Goal: Transaction & Acquisition: Purchase product/service

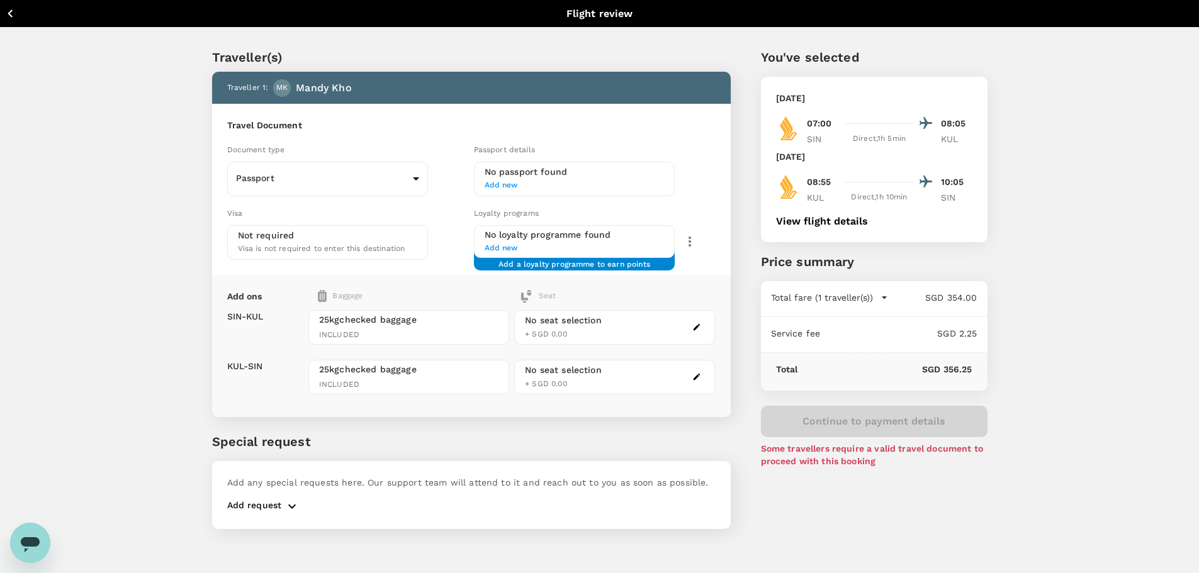
click at [23, 12] on button "Back to flight results" at bounding box center [60, 14] width 110 height 16
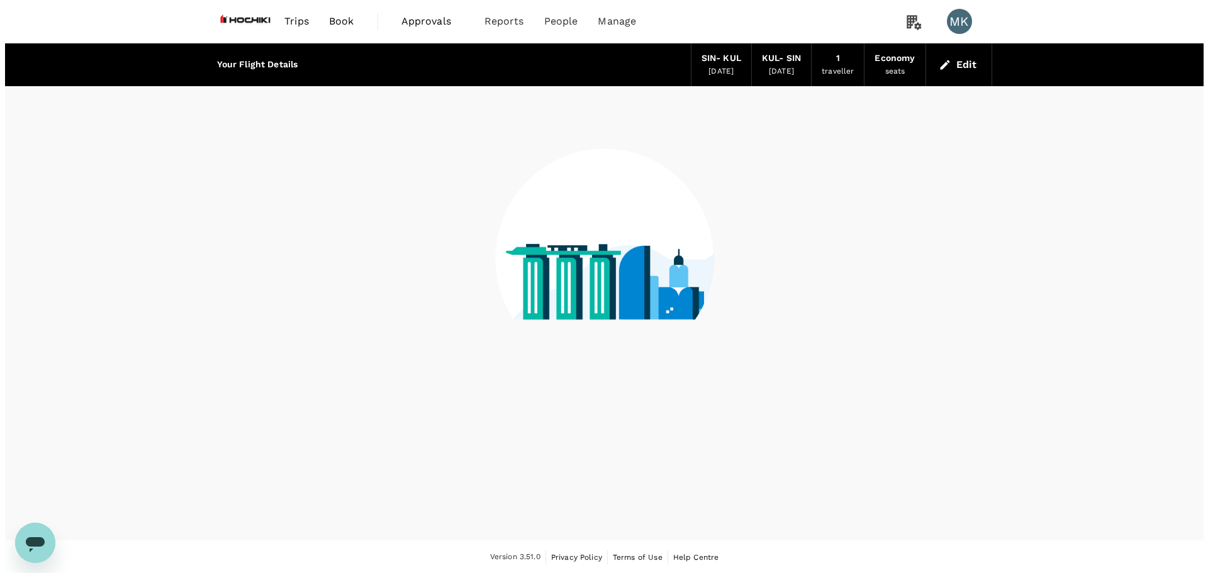
scroll to position [1, 0]
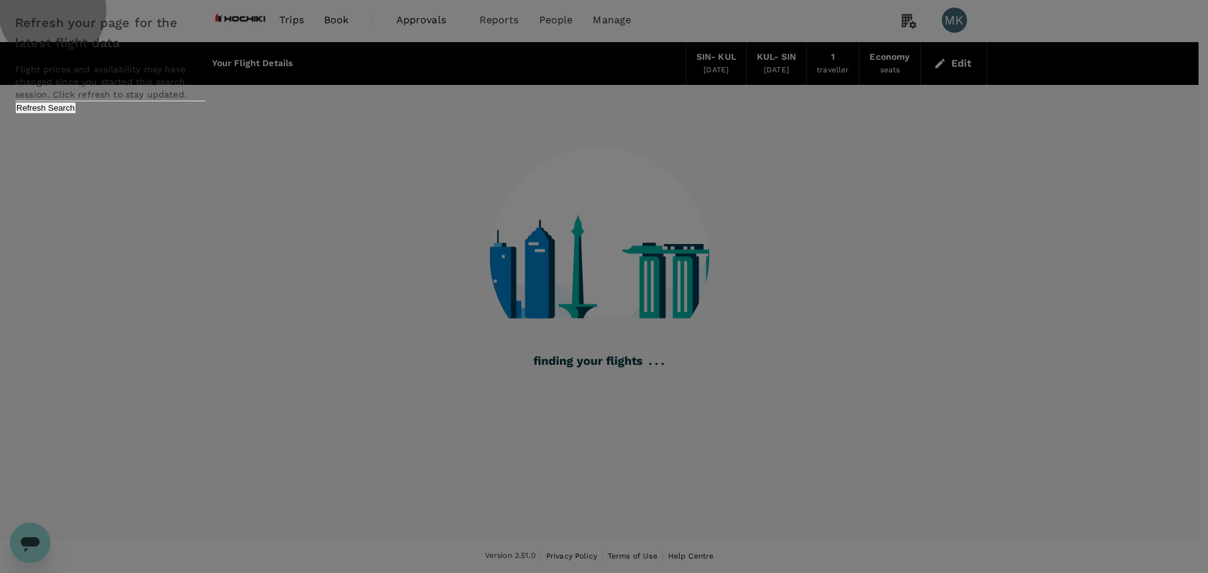
click at [76, 114] on button "Refresh Search" at bounding box center [45, 108] width 61 height 12
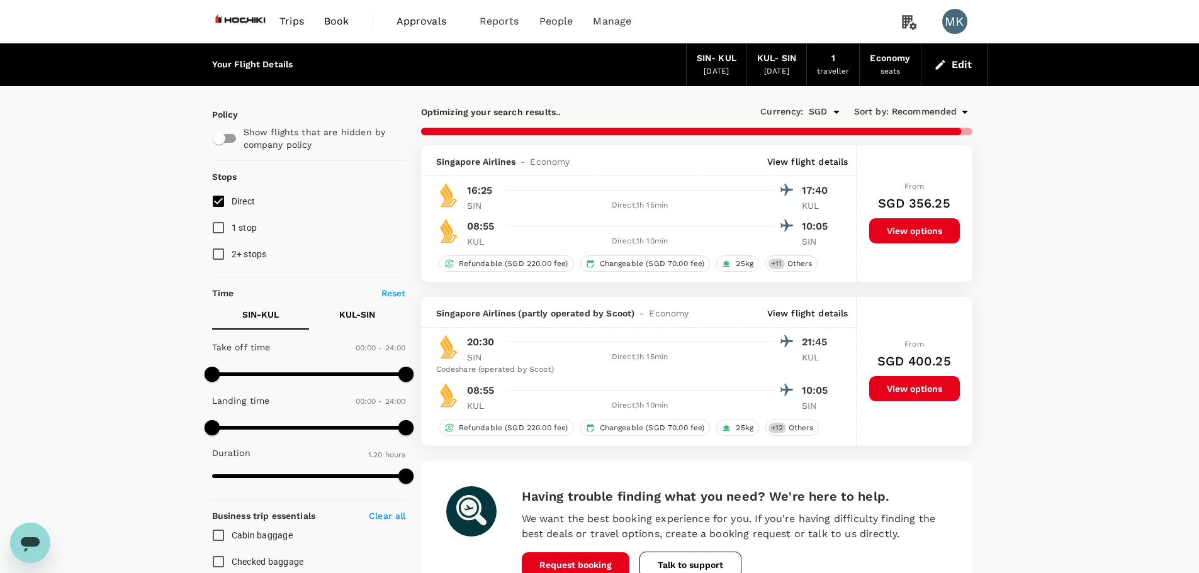
checkbox input "false"
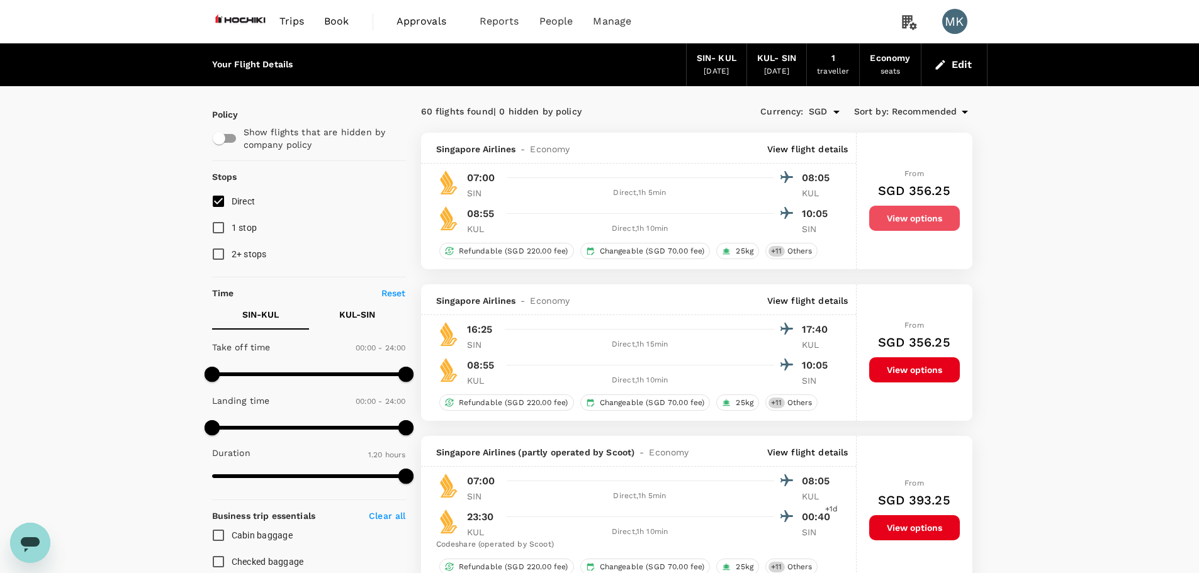
click at [917, 216] on button "View options" at bounding box center [914, 218] width 91 height 25
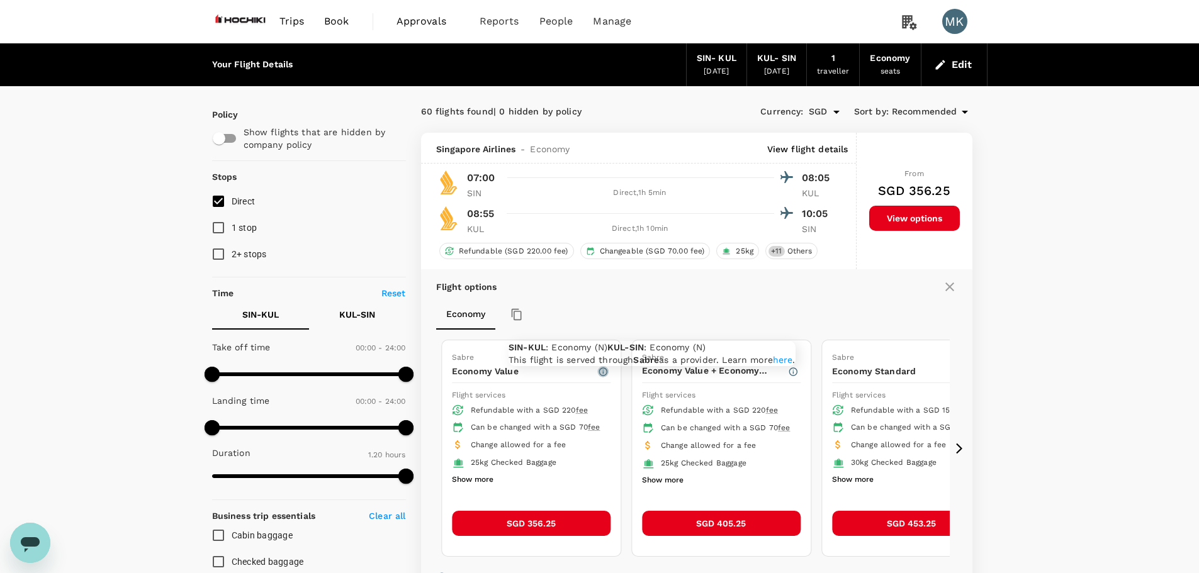
click at [600, 372] on icon "button" at bounding box center [603, 372] width 10 height 10
click at [561, 520] on button "SGD 356.25" at bounding box center [531, 523] width 159 height 25
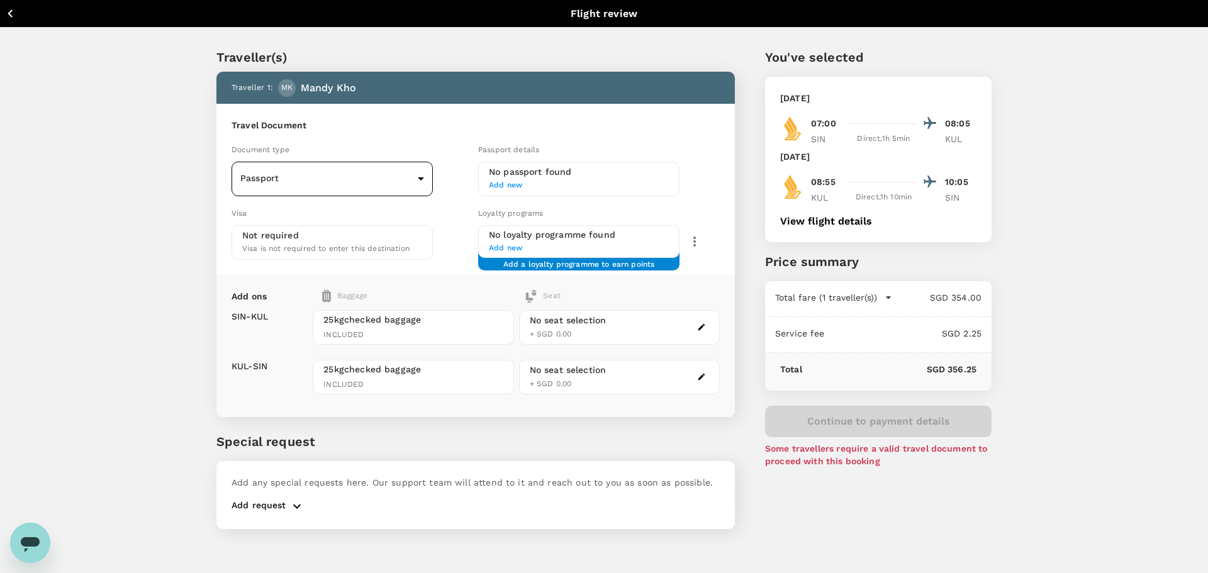
click at [410, 181] on body "Back to flight results Flight review Traveller(s) Traveller 1 : MK Mandy Kho Tr…" at bounding box center [604, 303] width 1208 height 607
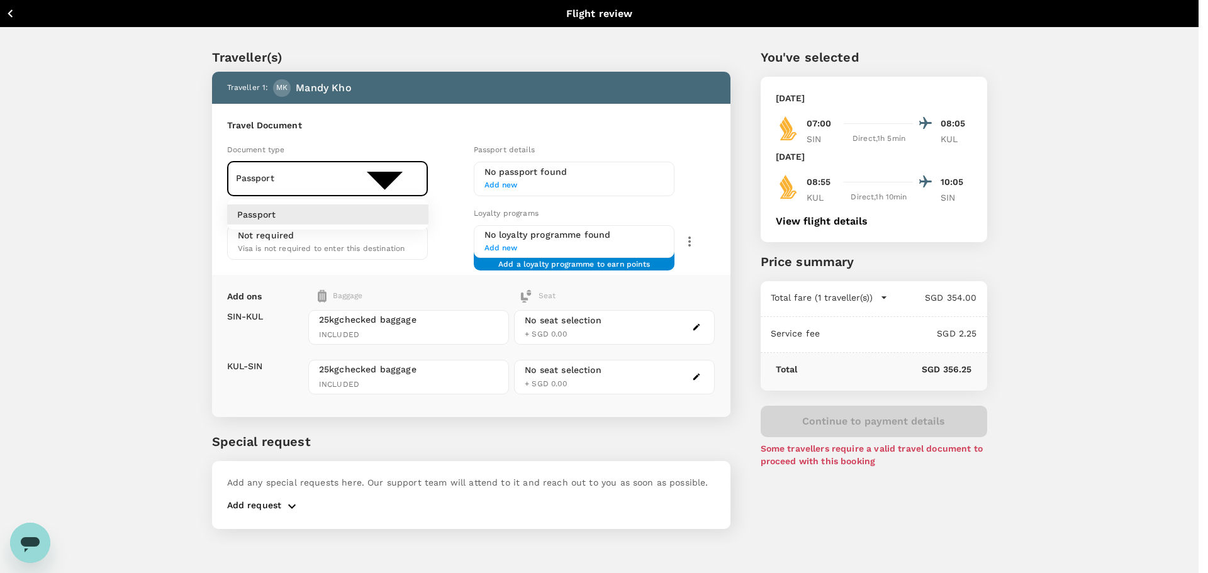
click at [410, 181] on div at bounding box center [604, 286] width 1208 height 573
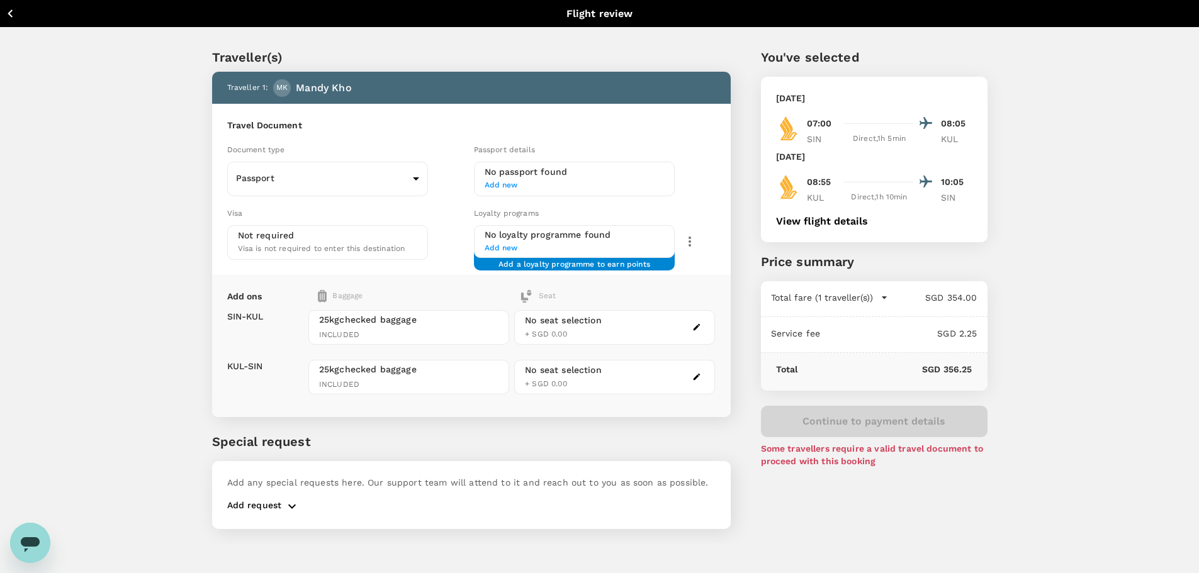
click at [566, 182] on span "Add new" at bounding box center [575, 185] width 180 height 13
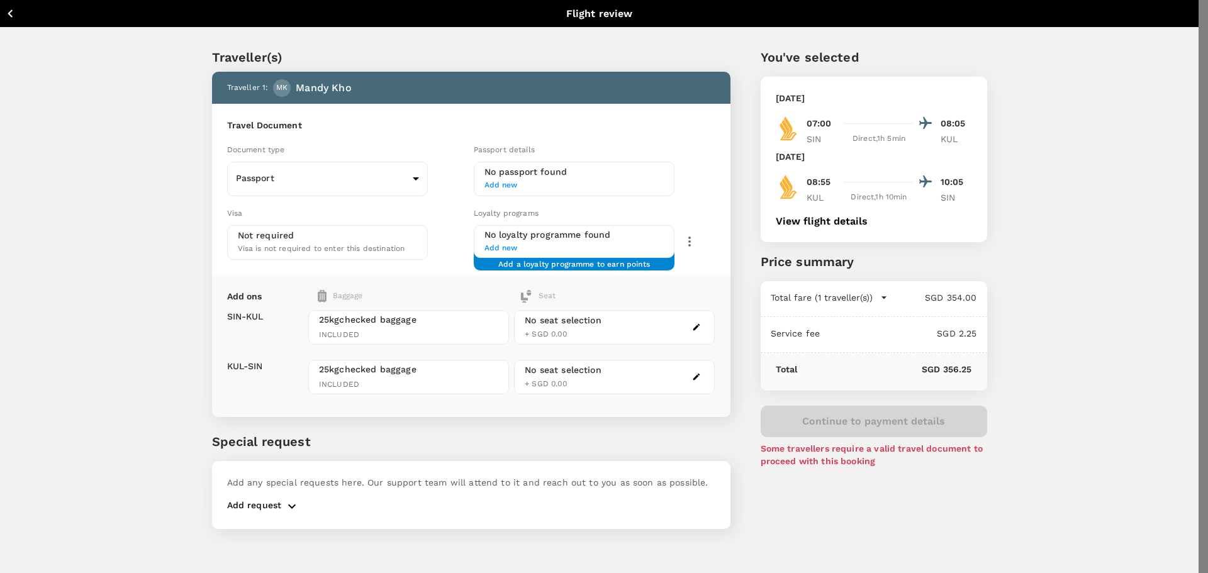
click at [566, 182] on div at bounding box center [604, 286] width 1208 height 573
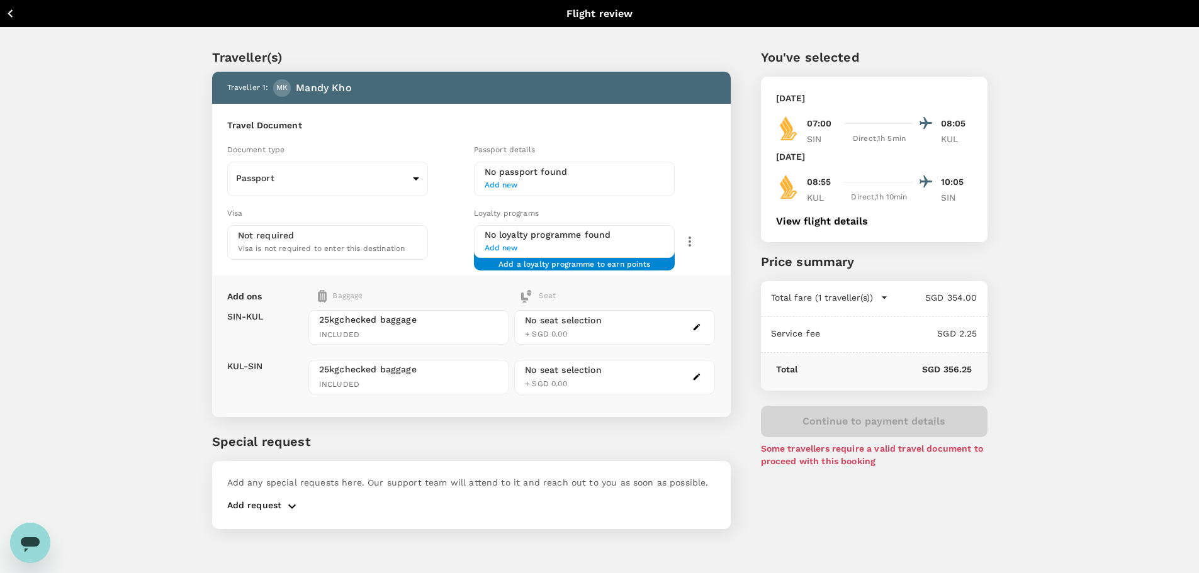
click at [504, 247] on span "Add new" at bounding box center [575, 248] width 180 height 13
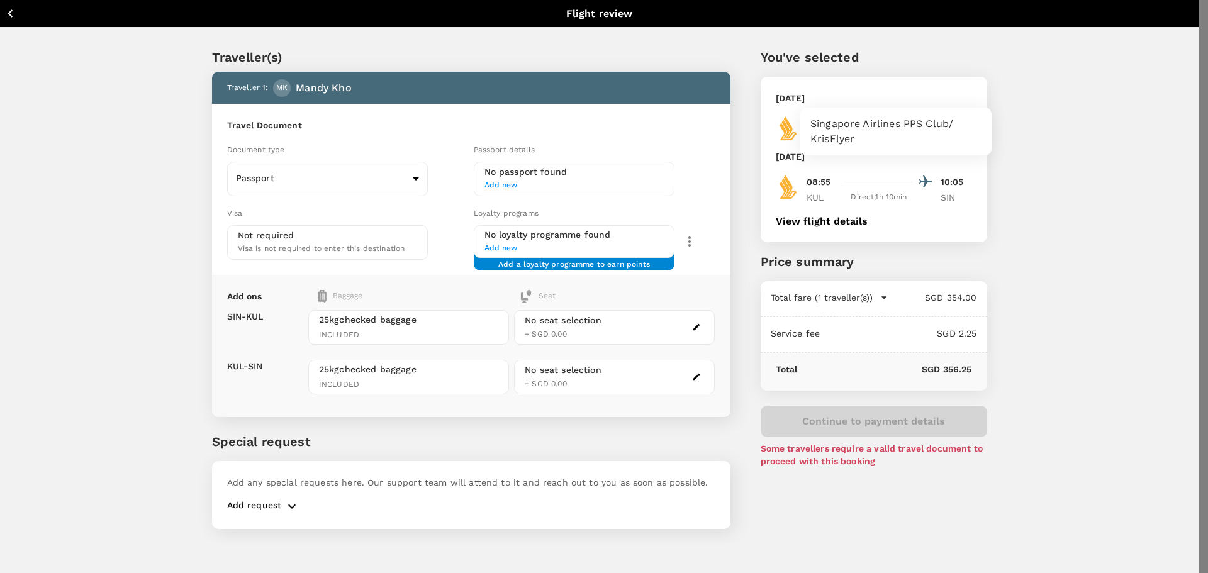
click at [924, 120] on p "Singapore Airlines PPS Club/ KrisFlyer" at bounding box center [896, 131] width 171 height 30
type input "Singapore Airlines PPS Club/ KrisFlyer"
paste input "8852966337"
type input "8852966337"
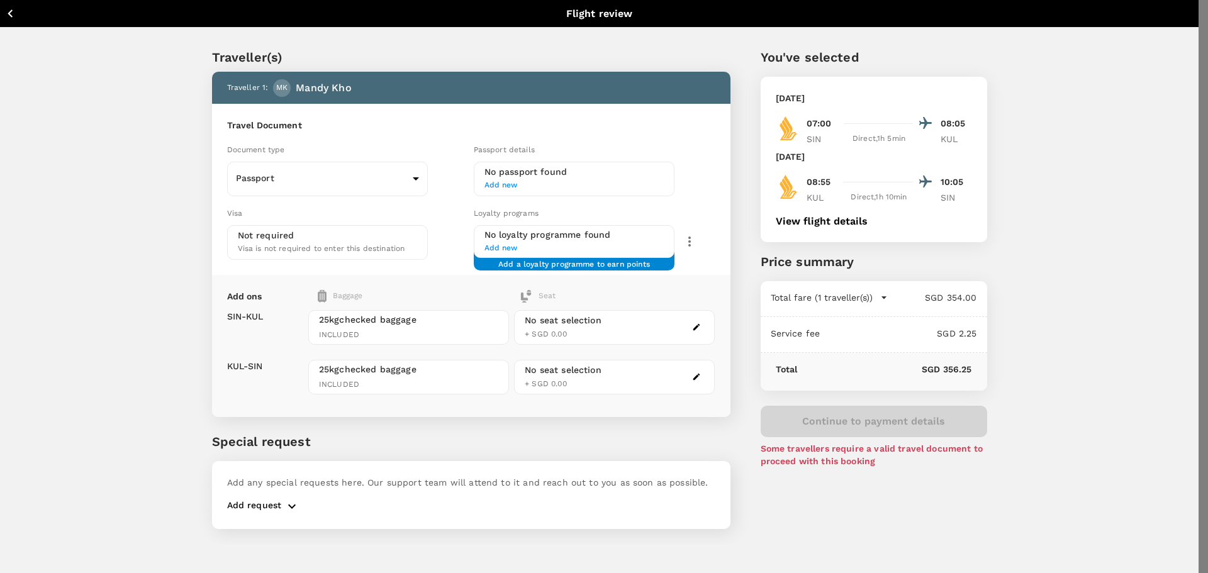
click at [975, 157] on body "Back to flight results Flight review Traveller(s) Traveller 1 : MK Mandy Kho Tr…" at bounding box center [604, 475] width 1208 height 950
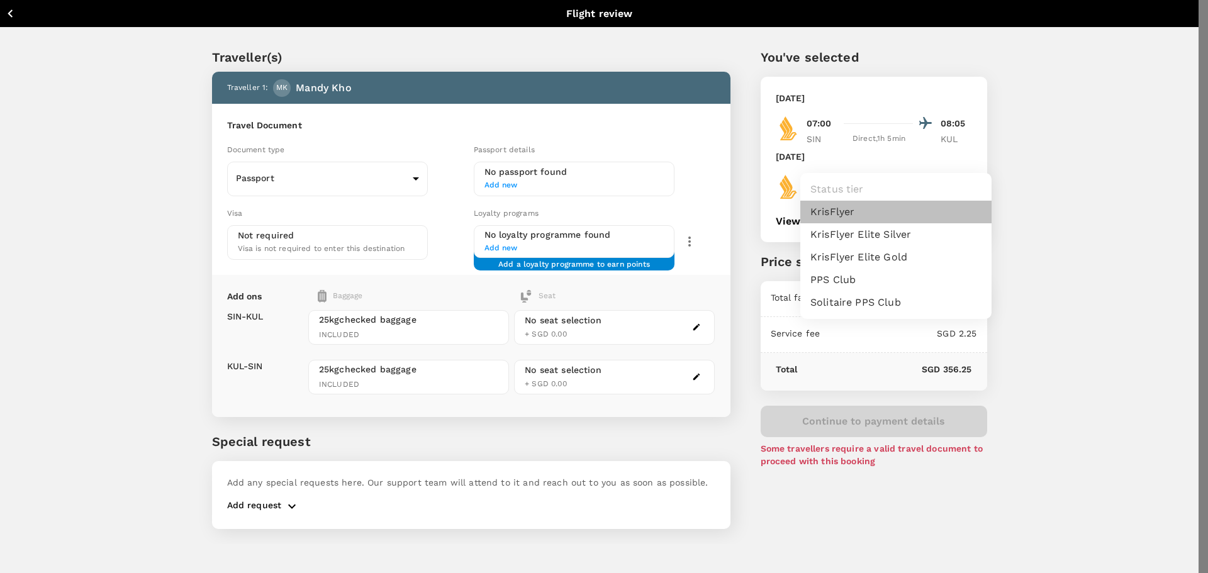
click at [913, 206] on li "KrisFlyer" at bounding box center [896, 212] width 191 height 23
type input "1"
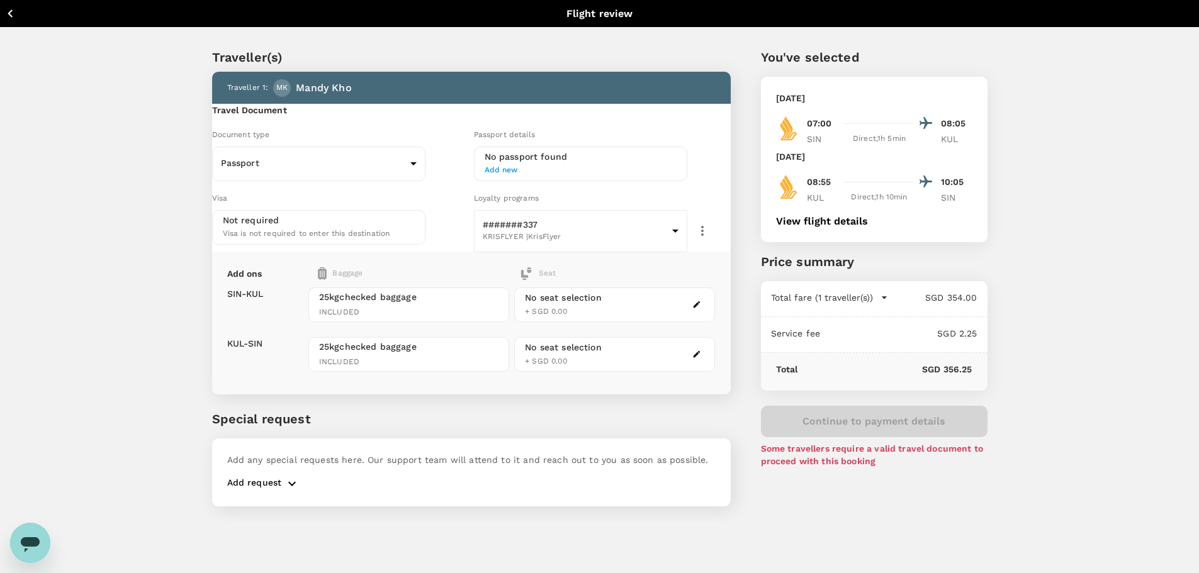
click at [514, 177] on span "Add new" at bounding box center [581, 170] width 193 height 13
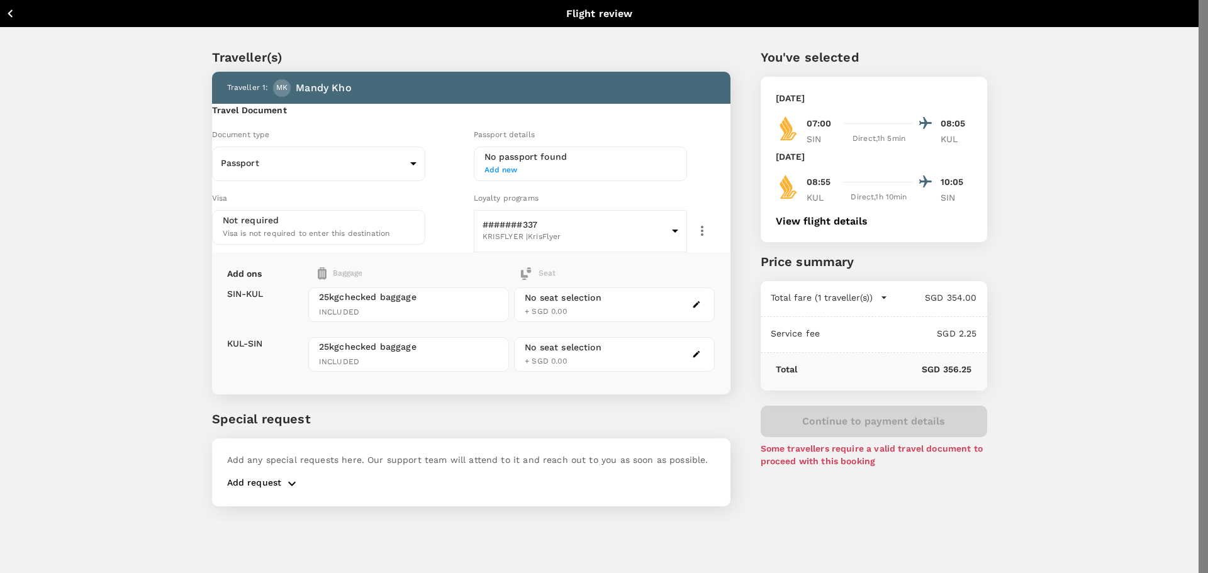
paste input "K60363347"
type input "K60363347"
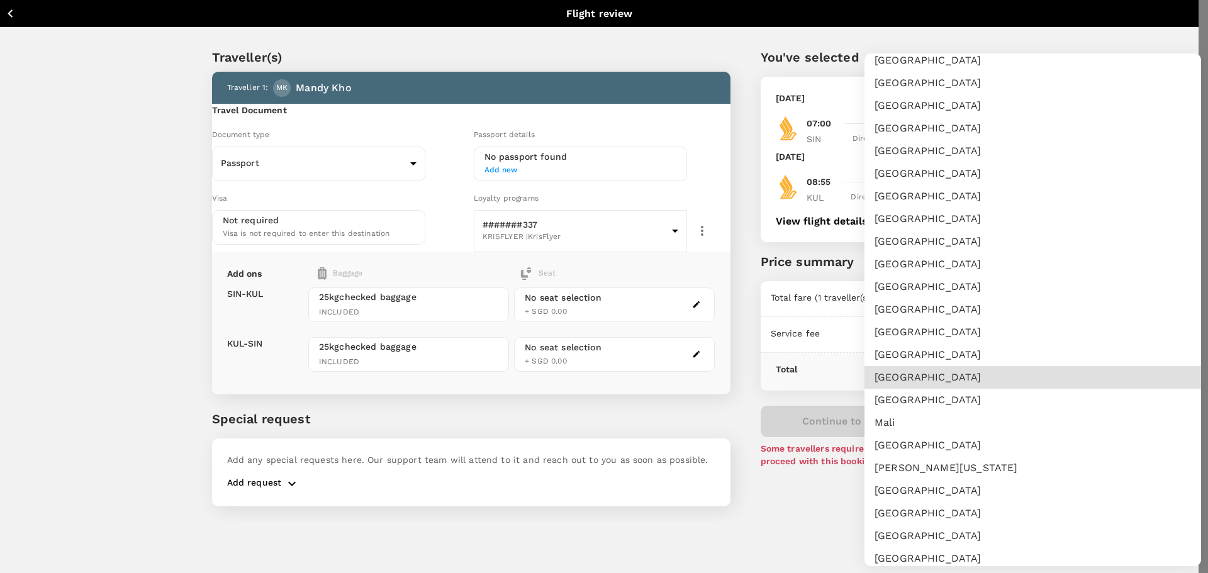
type input "MY"
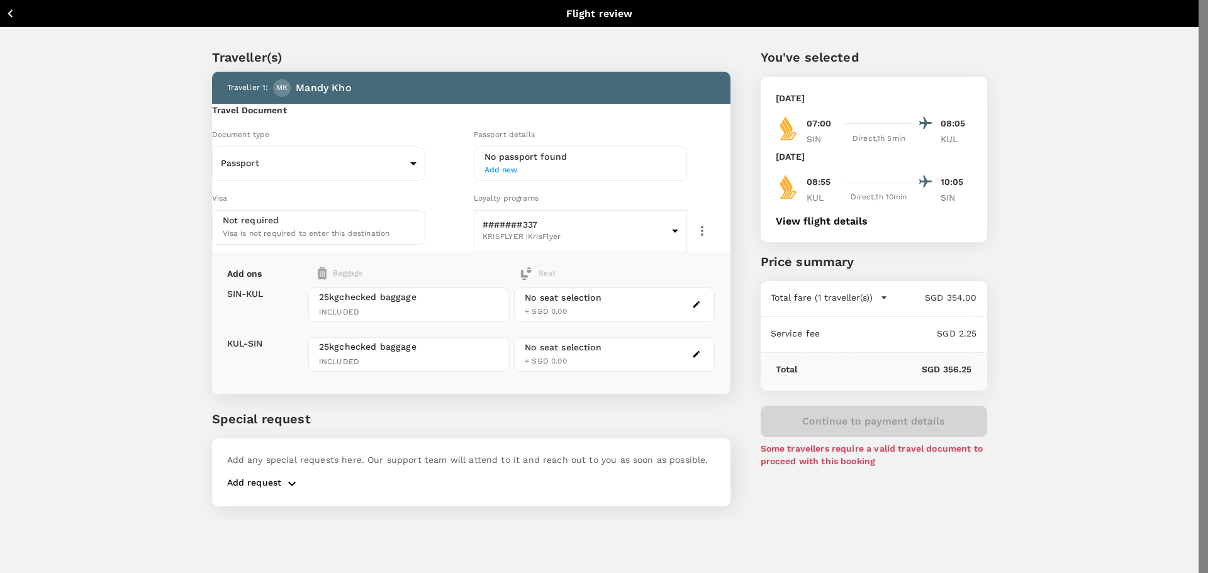
type input "27/12/2023"
type input "16/06/2029"
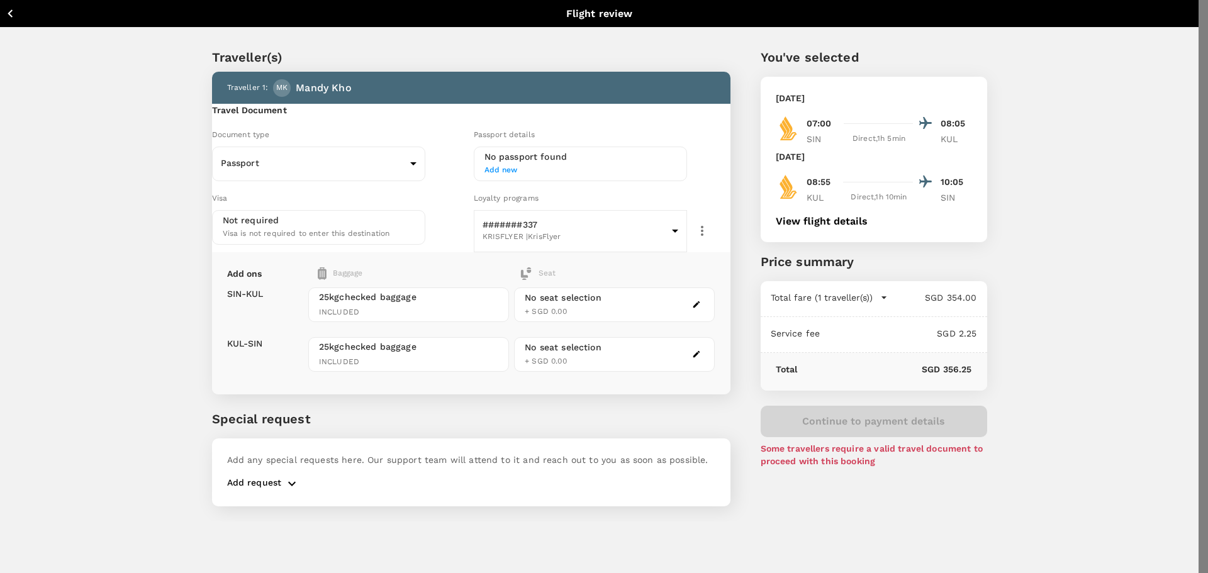
paste input "Ming Ling"
type input "Ming Ling"
type input "Kho"
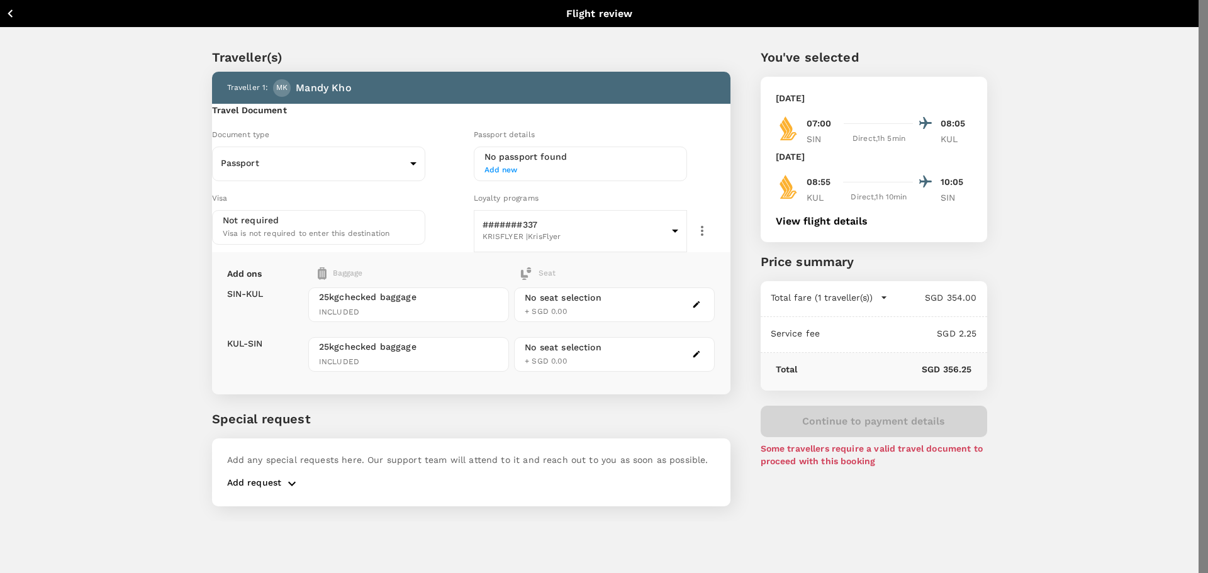
radio input "true"
type input "21/09/1991"
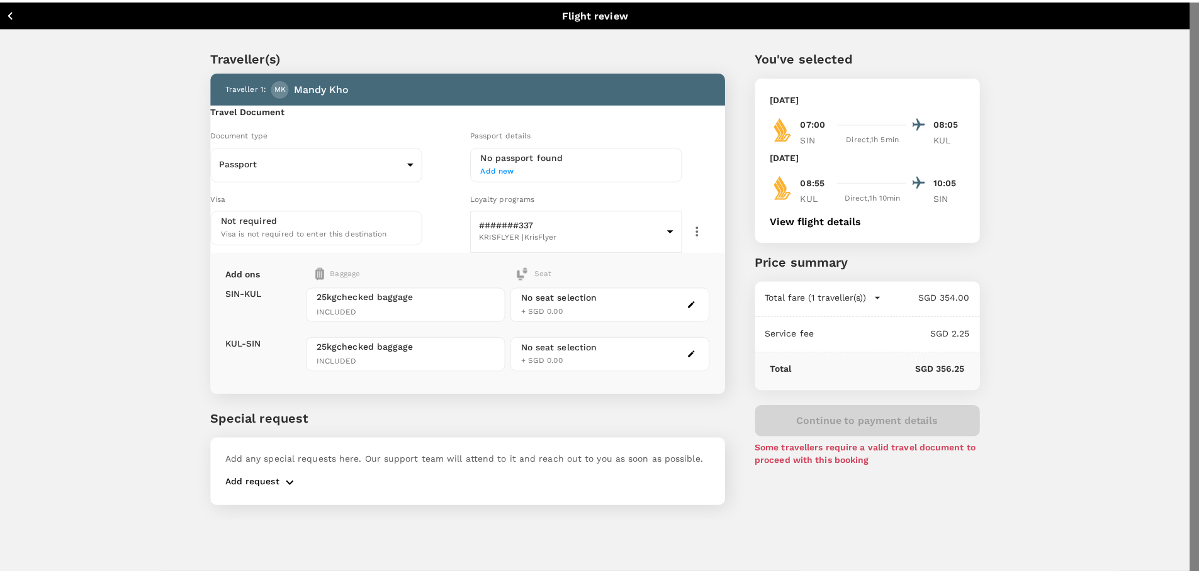
scroll to position [7, 0]
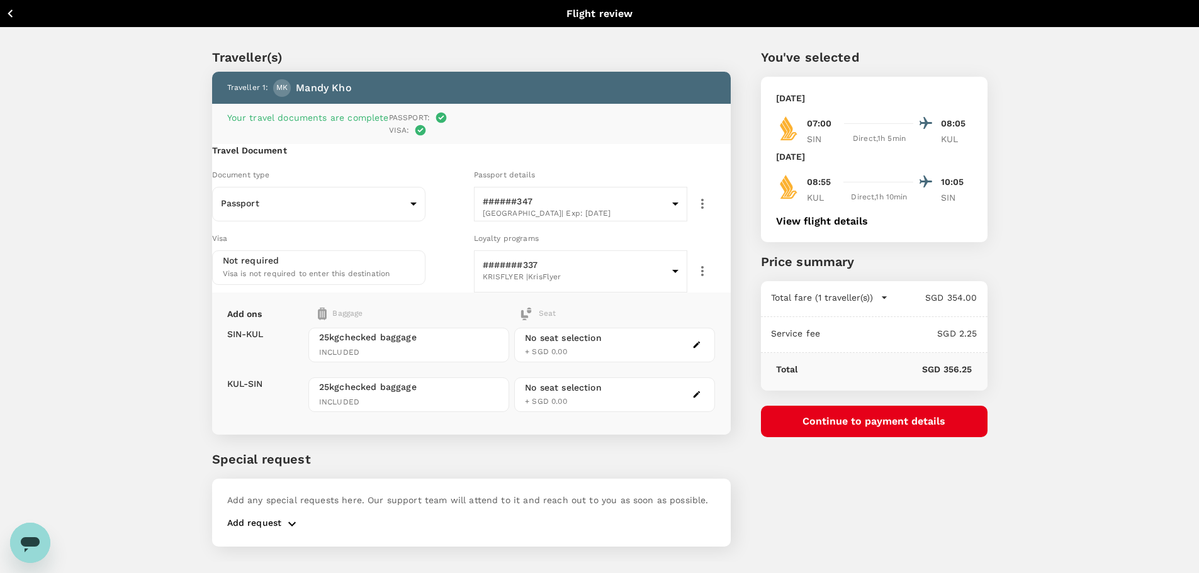
scroll to position [48, 0]
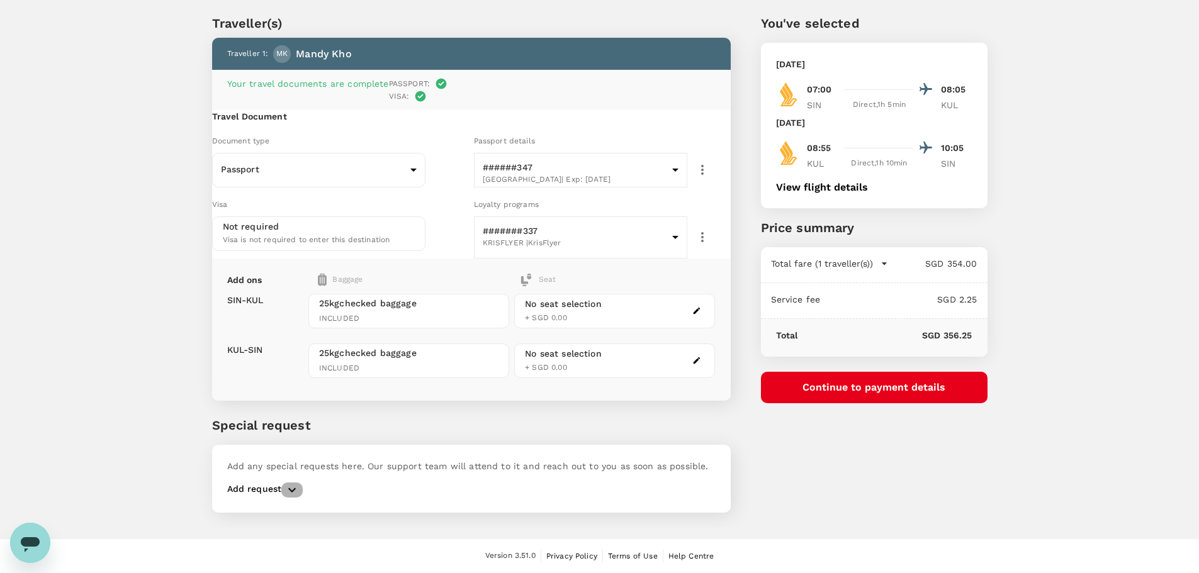
click at [293, 498] on icon "button" at bounding box center [291, 490] width 15 height 15
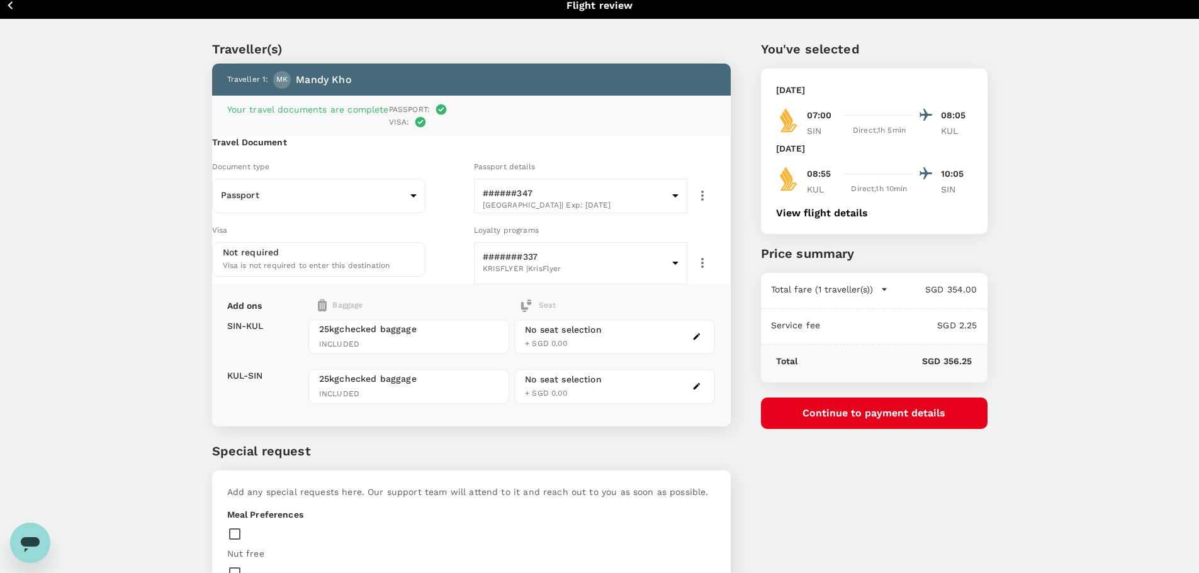
scroll to position [0, 0]
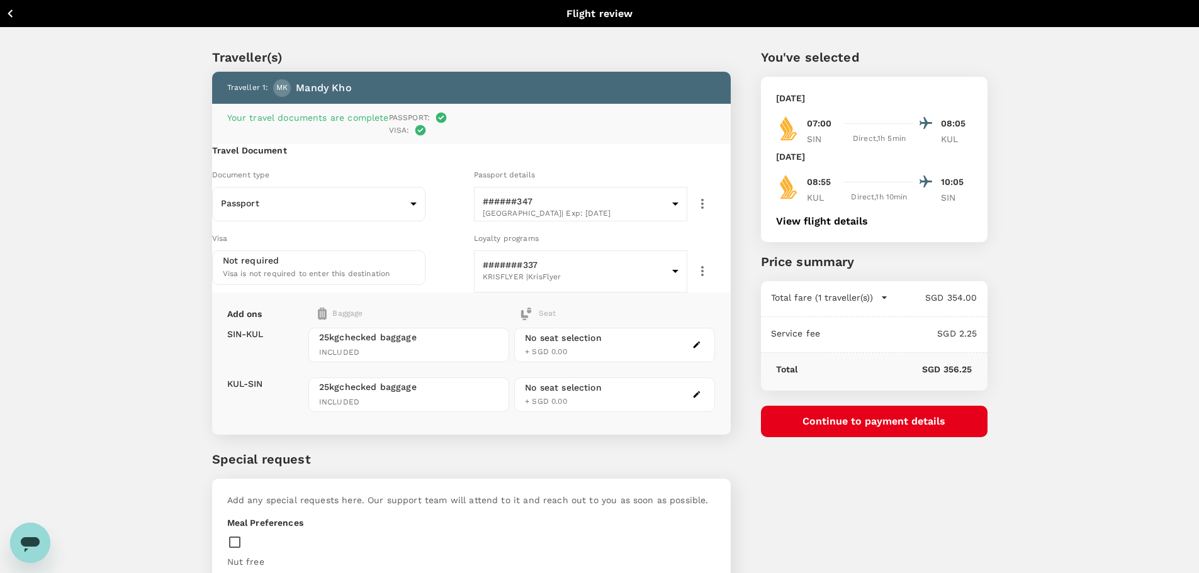
click at [857, 298] on p "Total fare (1 traveller(s))" at bounding box center [822, 297] width 102 height 13
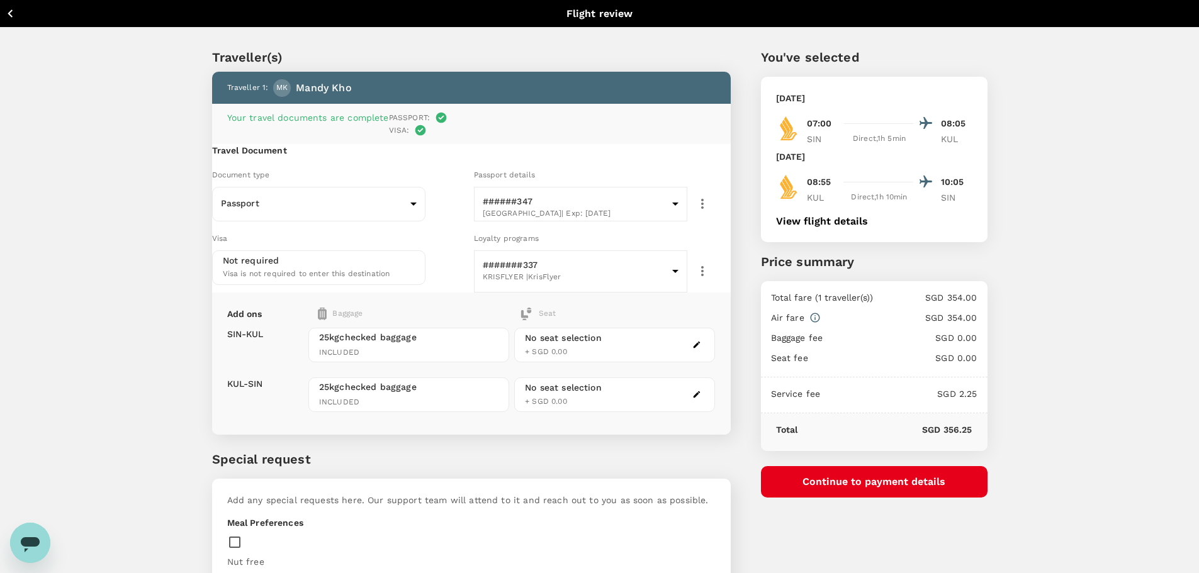
click at [822, 224] on button "View flight details" at bounding box center [822, 221] width 92 height 11
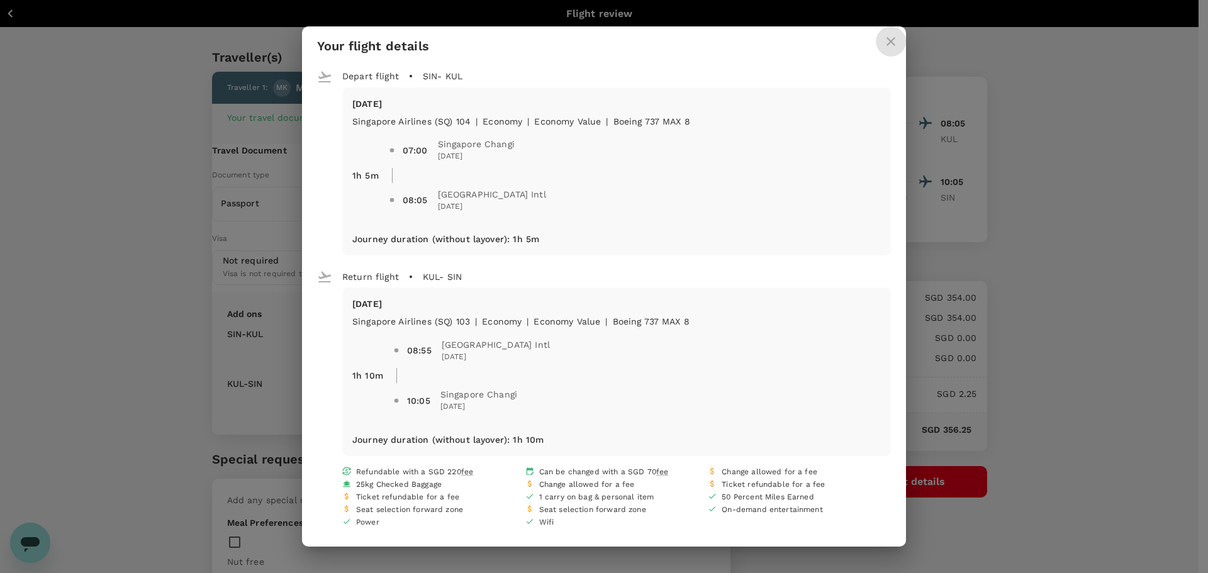
click at [883, 41] on button "close" at bounding box center [891, 41] width 30 height 30
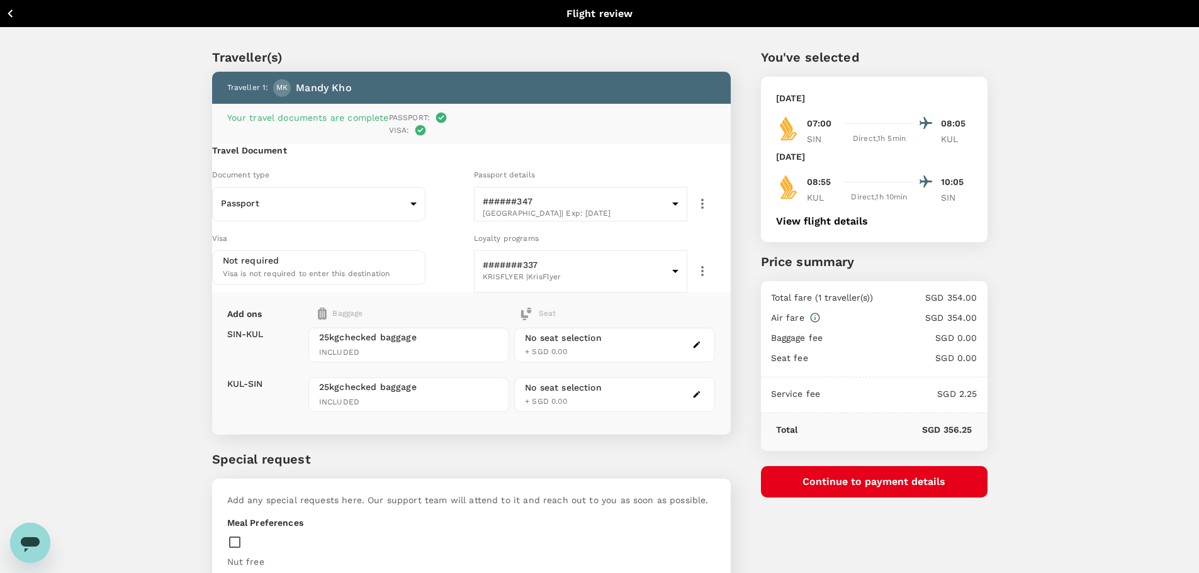
click at [8, 9] on icon "button" at bounding box center [11, 14] width 16 height 16
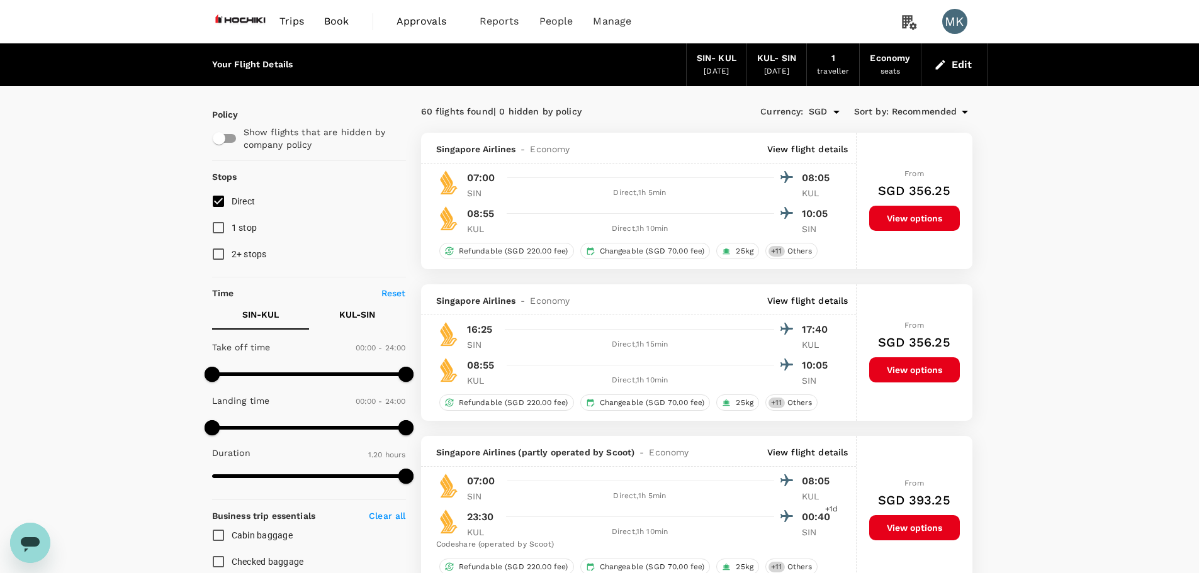
click at [908, 103] on div "Currency : SGD Sort by : Recommended" at bounding box center [835, 111] width 276 height 21
click at [908, 111] on span "Recommended" at bounding box center [924, 112] width 65 height 14
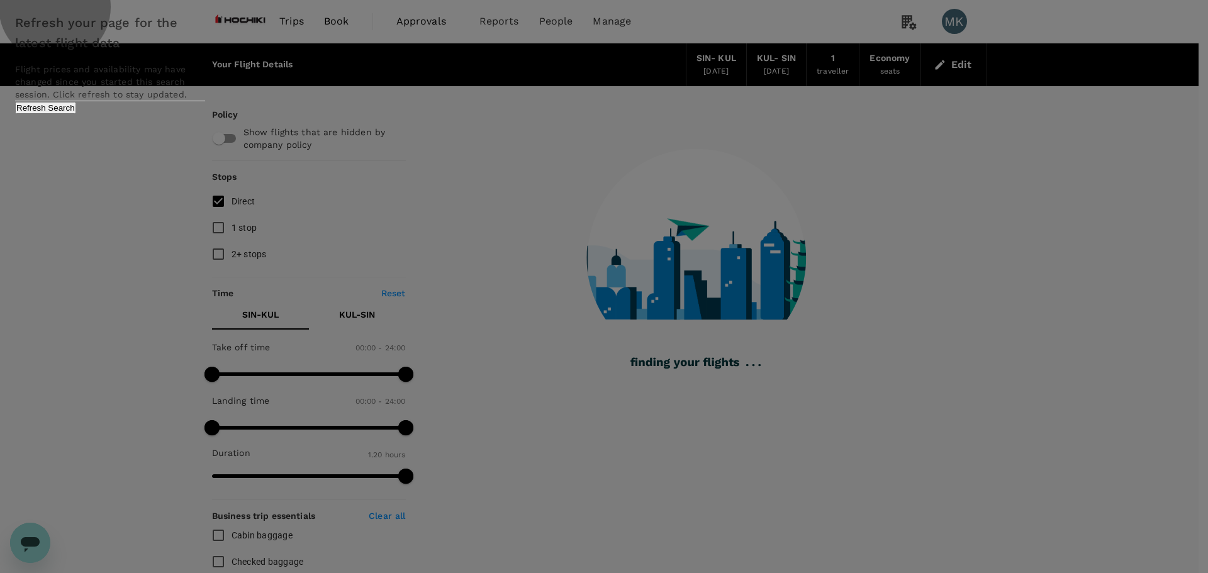
click at [76, 114] on button "Refresh Search" at bounding box center [45, 108] width 61 height 12
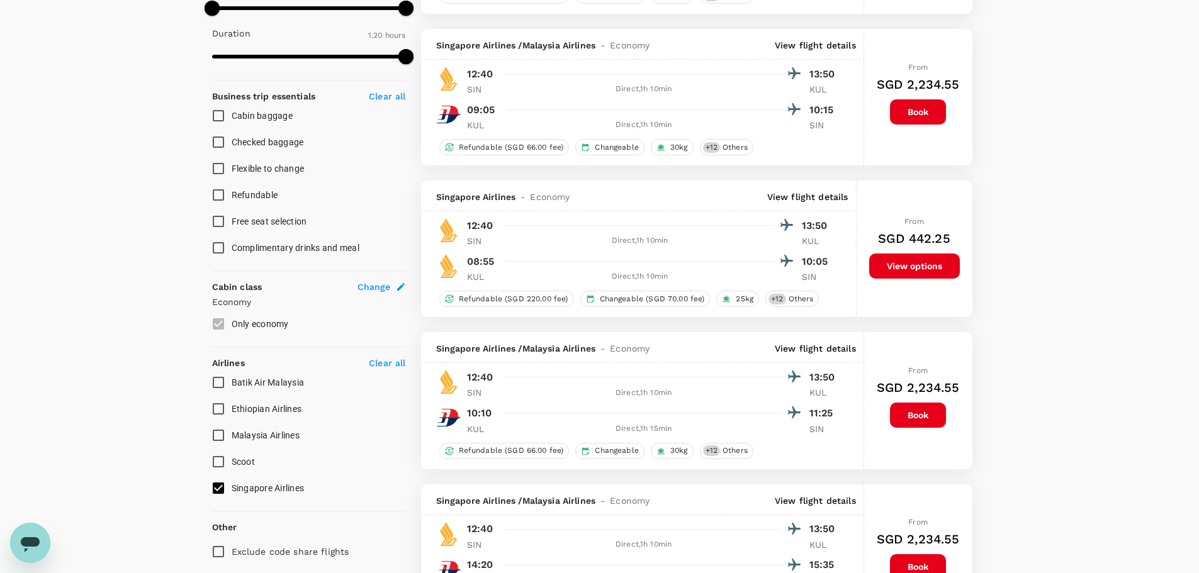
checkbox input "false"
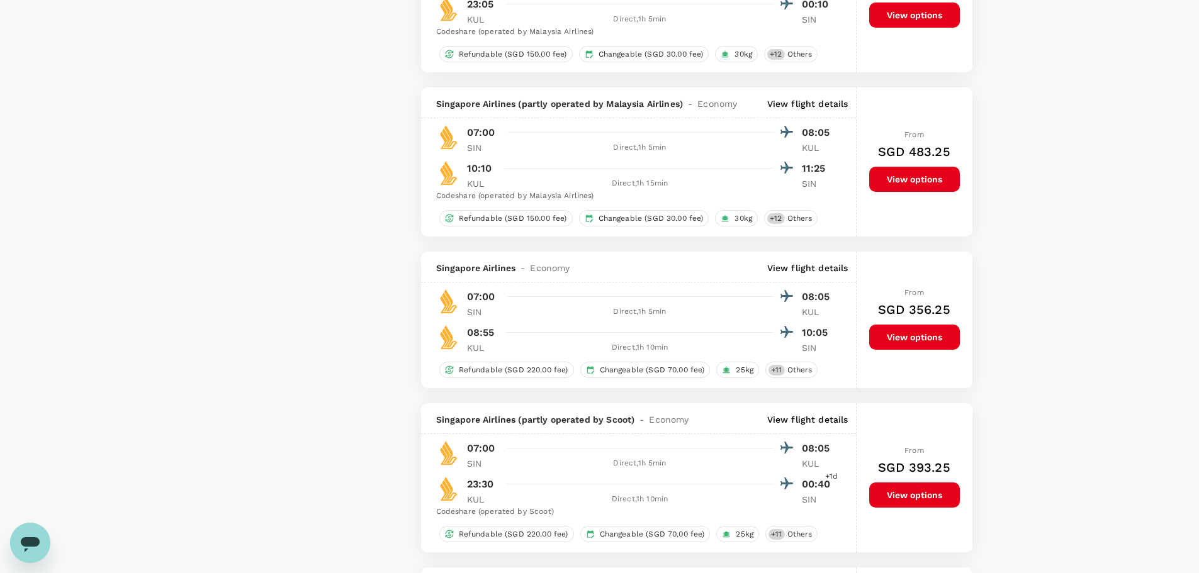
scroll to position [2098, 0]
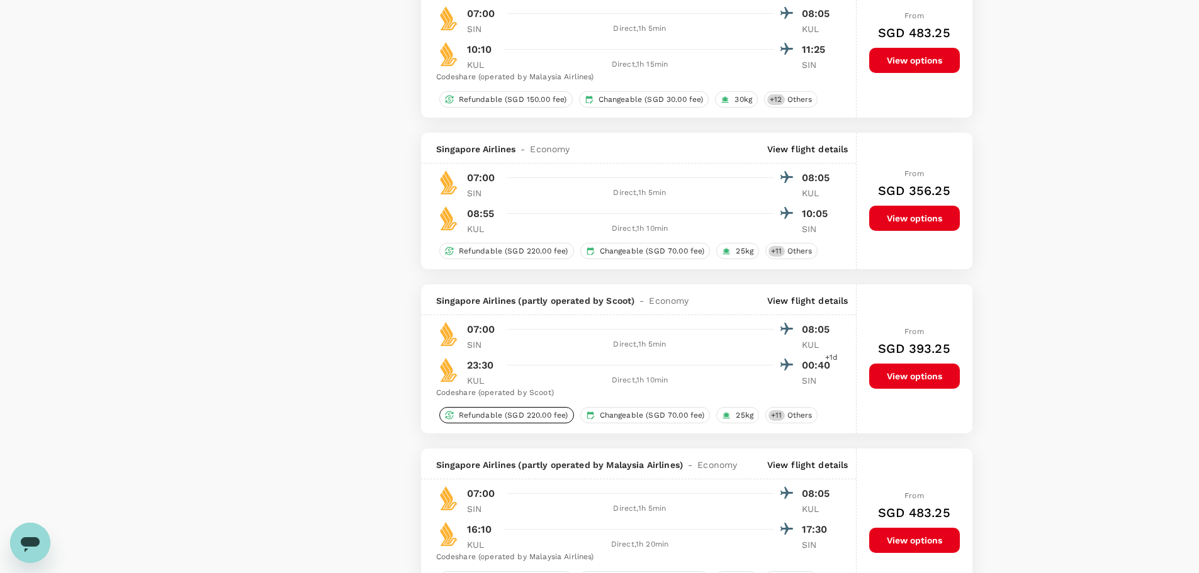
click at [546, 411] on span "Refundable (SGD 220.00 fee)" at bounding box center [514, 415] width 120 height 11
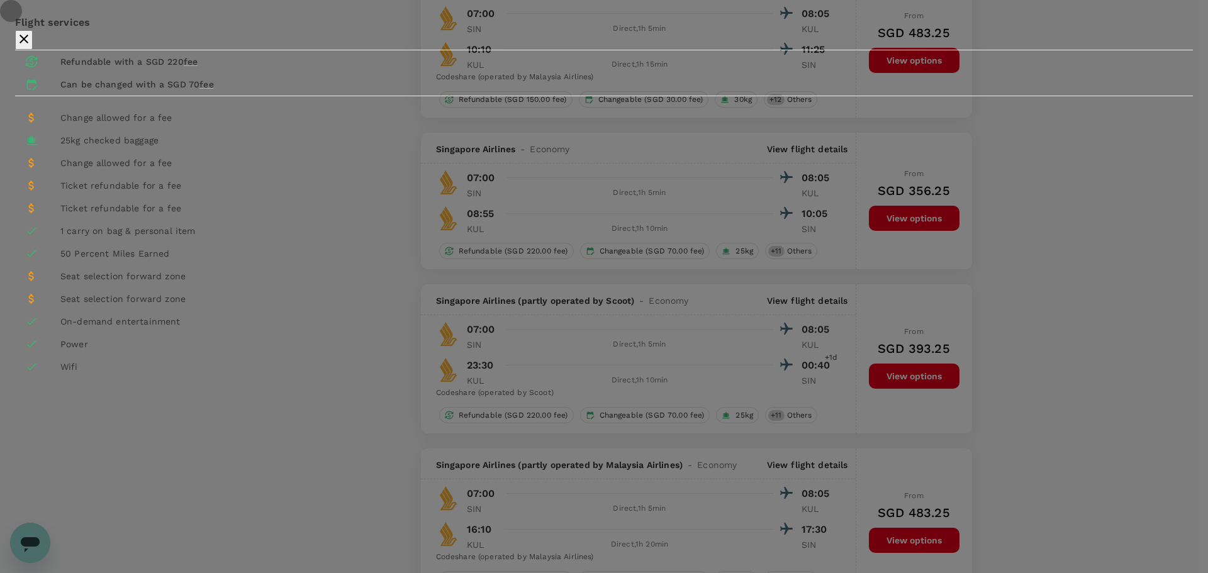
click at [31, 47] on icon "button" at bounding box center [23, 38] width 15 height 15
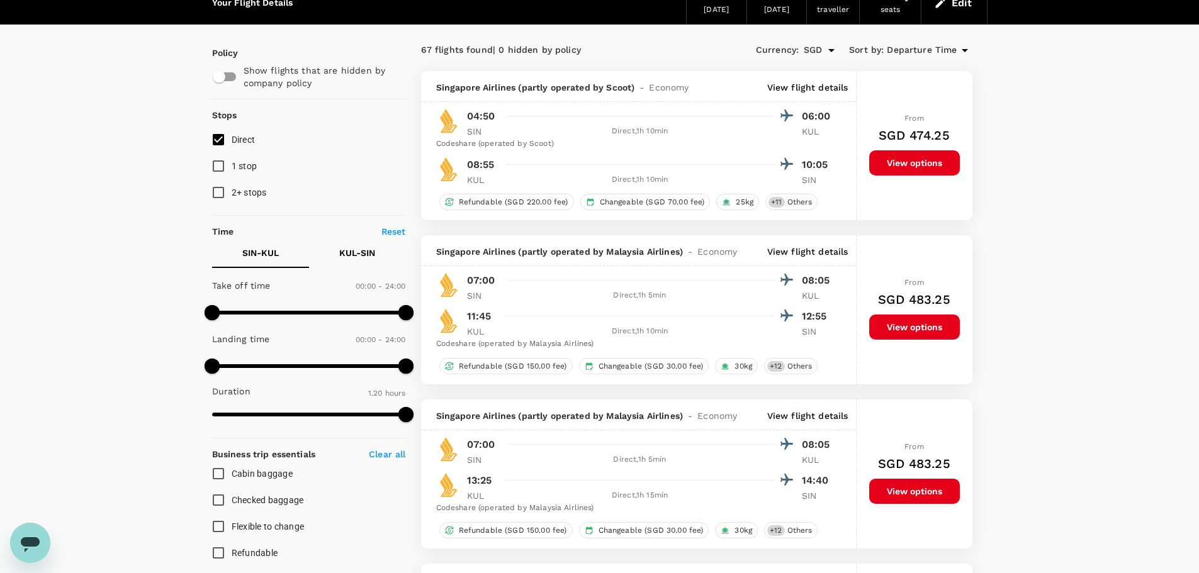
scroll to position [0, 0]
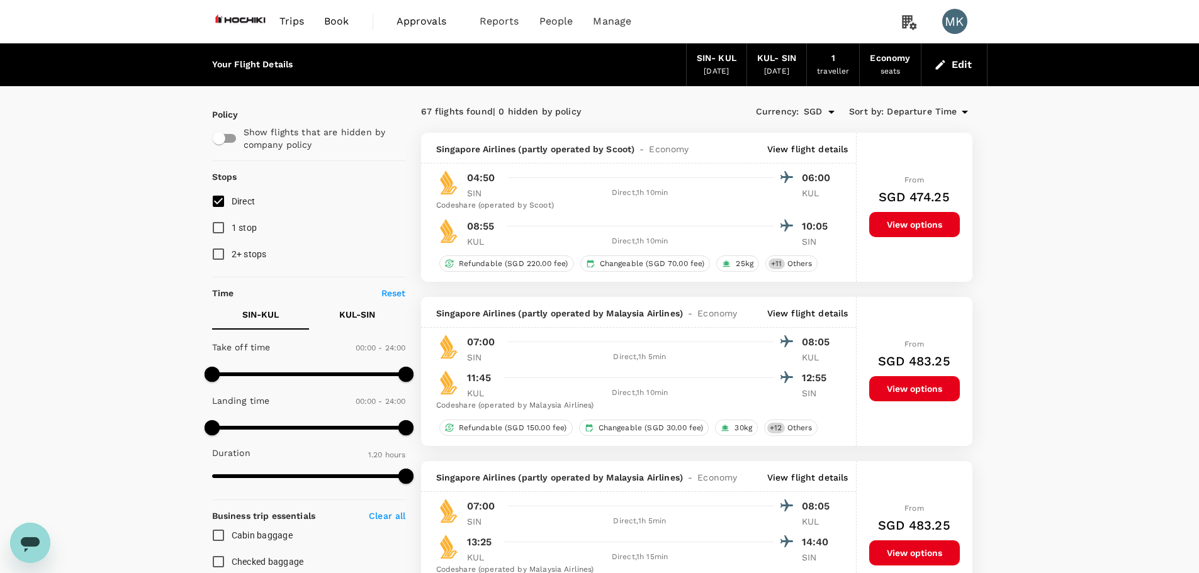
click at [956, 112] on span "Departure Time" at bounding box center [922, 112] width 70 height 14
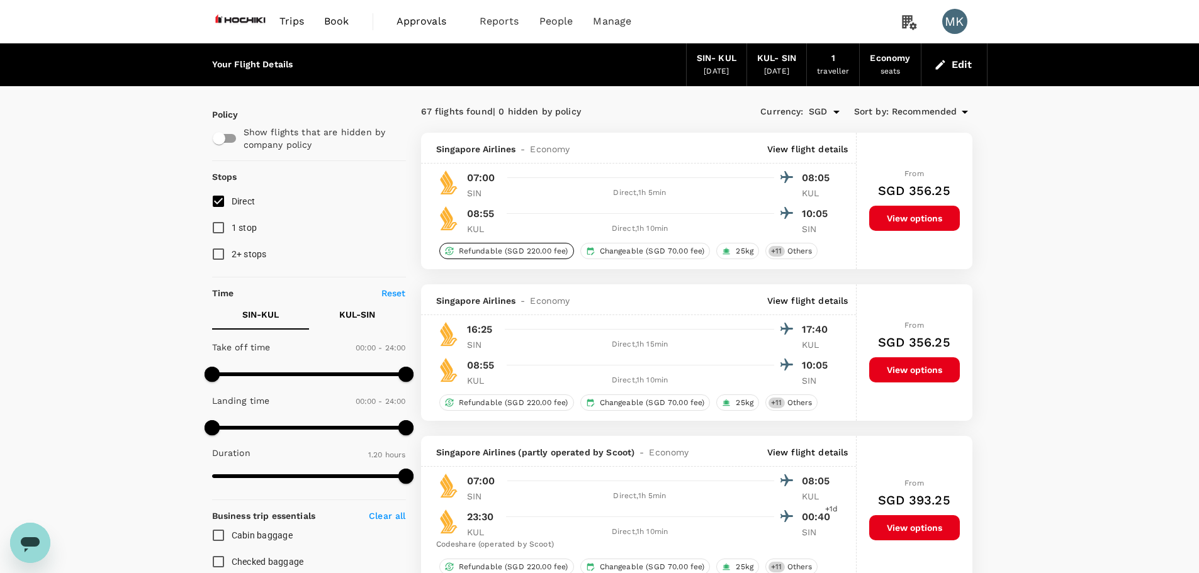
click at [524, 250] on span "Refundable (SGD 220.00 fee)" at bounding box center [514, 251] width 120 height 11
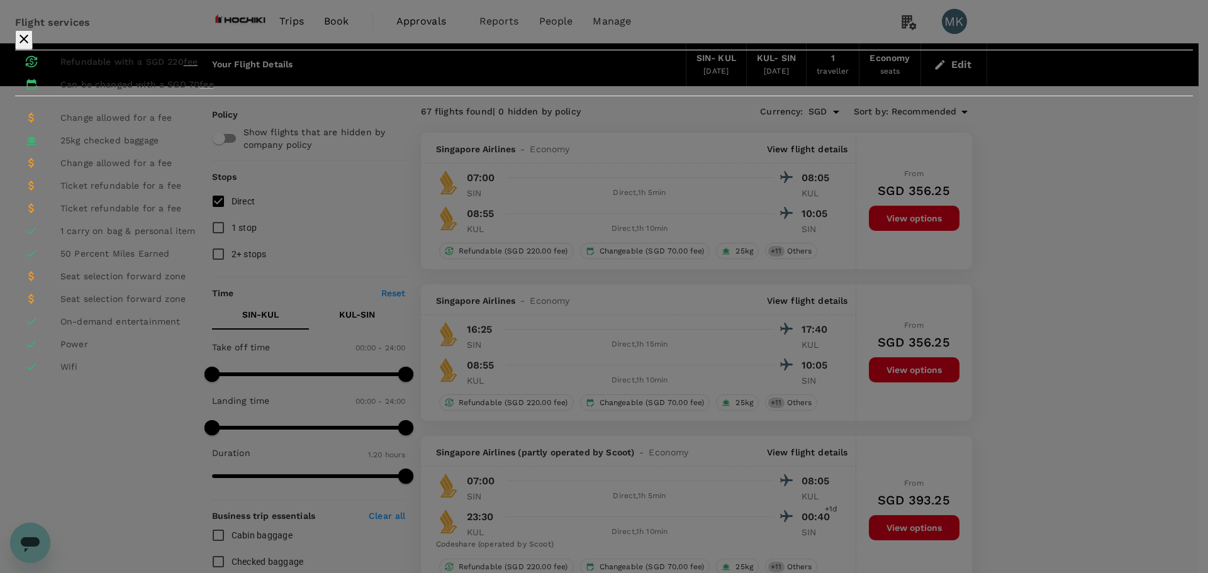
click at [594, 91] on div "Can be changed with a SGD 70 fee" at bounding box center [327, 84] width 534 height 13
click at [172, 123] on span "Change allowed for a fee" at bounding box center [116, 118] width 112 height 10
click at [28, 43] on icon "button" at bounding box center [24, 39] width 9 height 9
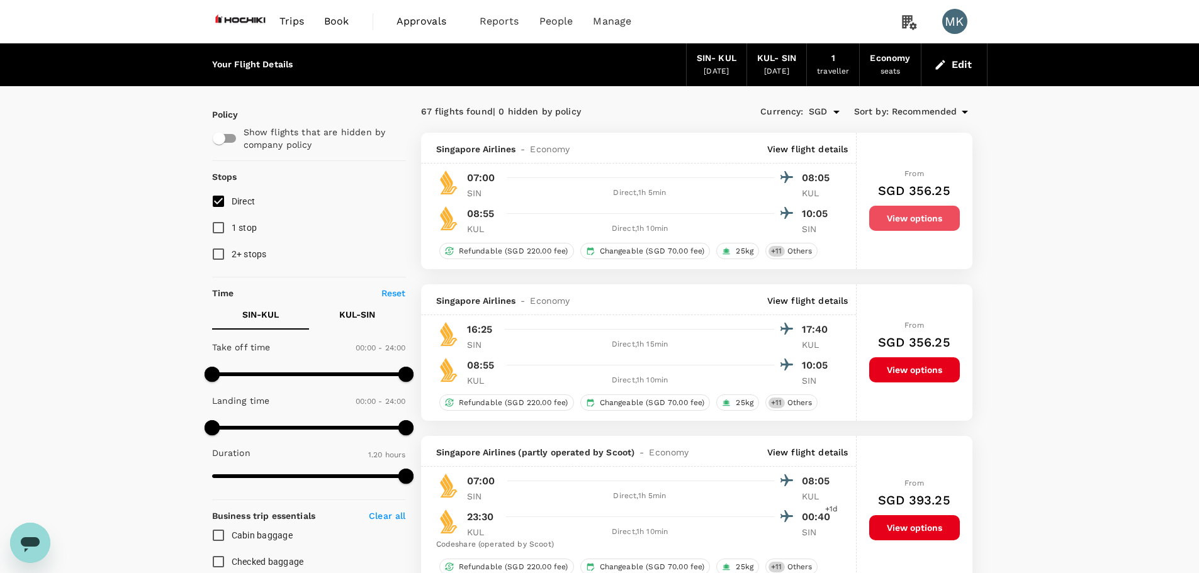
click at [919, 230] on button "View options" at bounding box center [914, 218] width 91 height 25
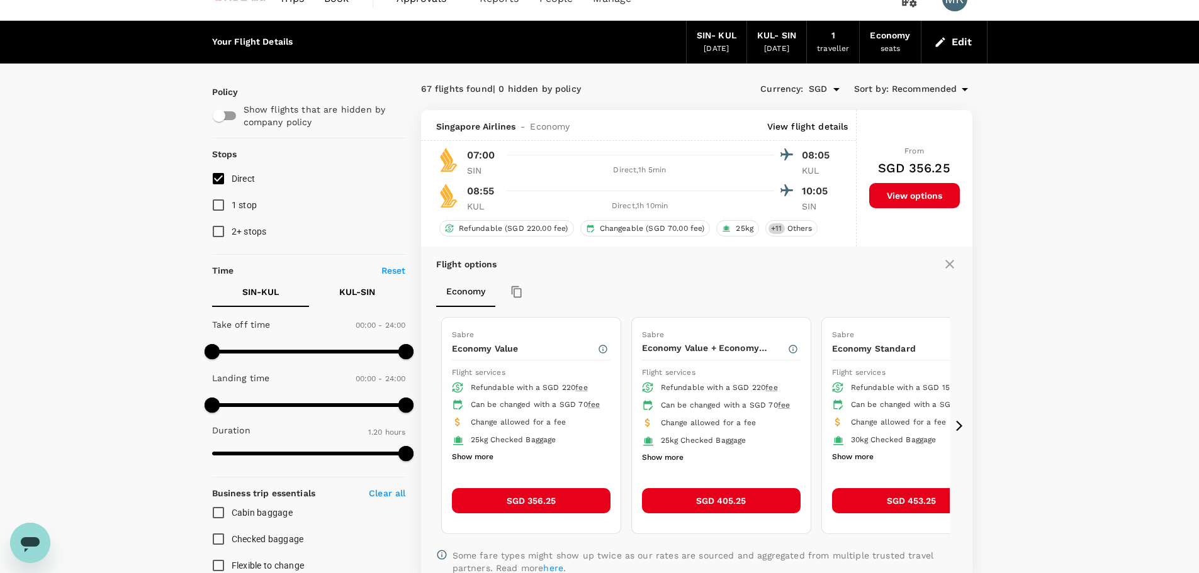
scroll to position [18, 0]
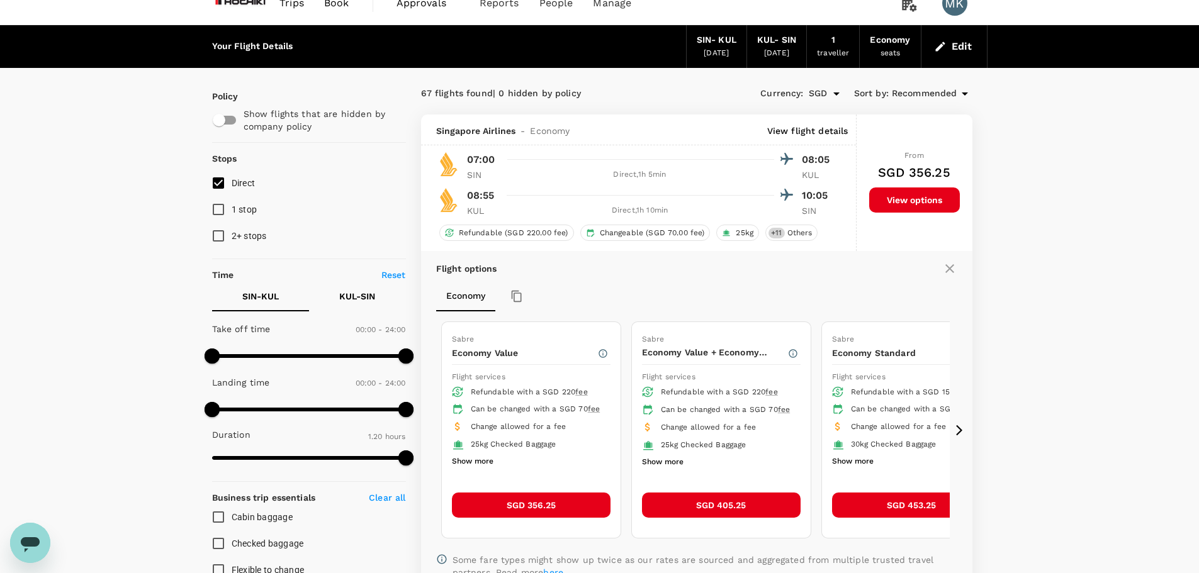
click at [960, 432] on icon at bounding box center [959, 430] width 6 height 11
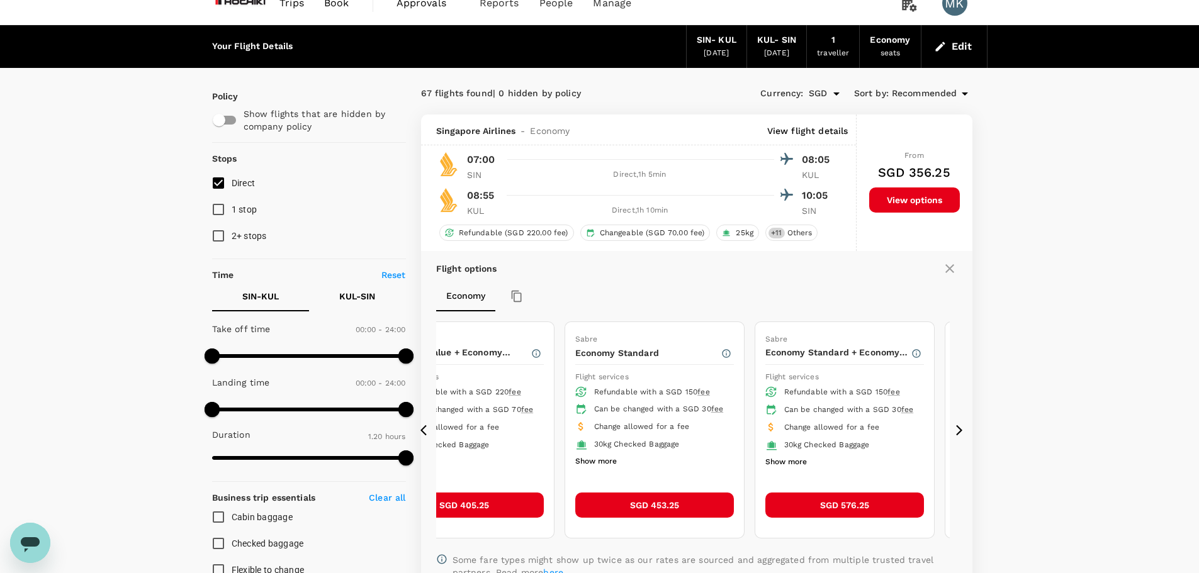
click at [960, 432] on icon at bounding box center [959, 430] width 6 height 11
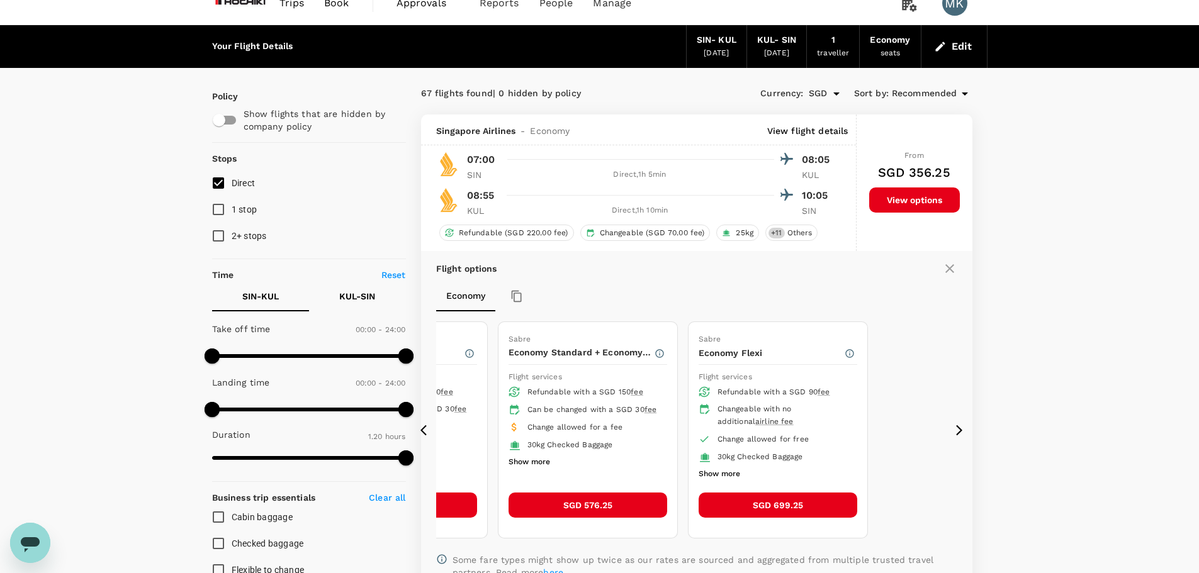
click at [424, 430] on icon at bounding box center [426, 430] width 13 height 13
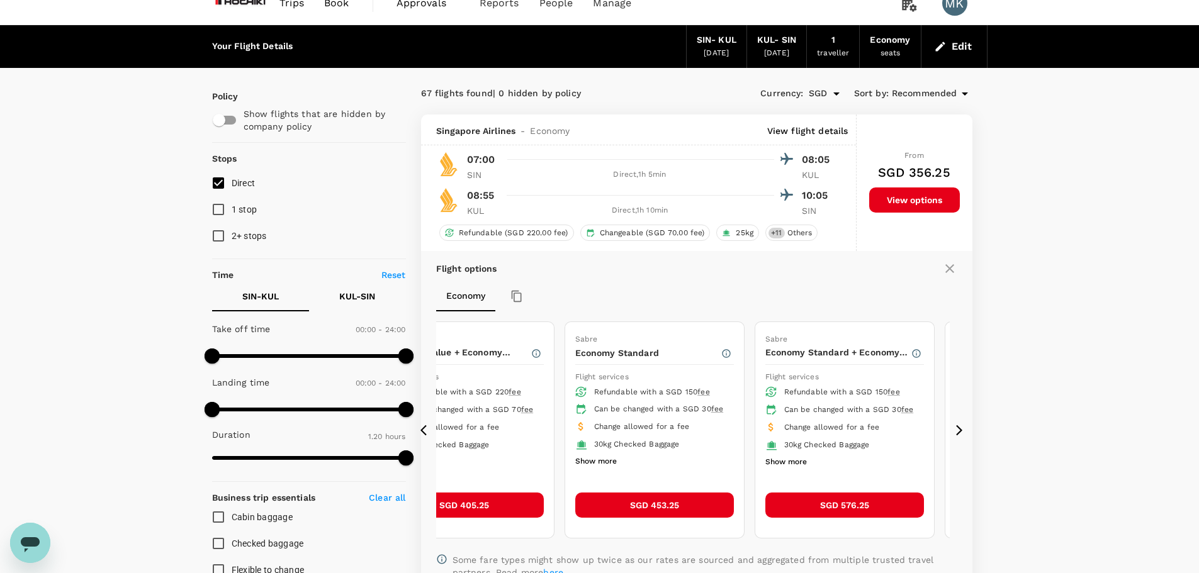
click at [424, 430] on icon at bounding box center [426, 430] width 13 height 13
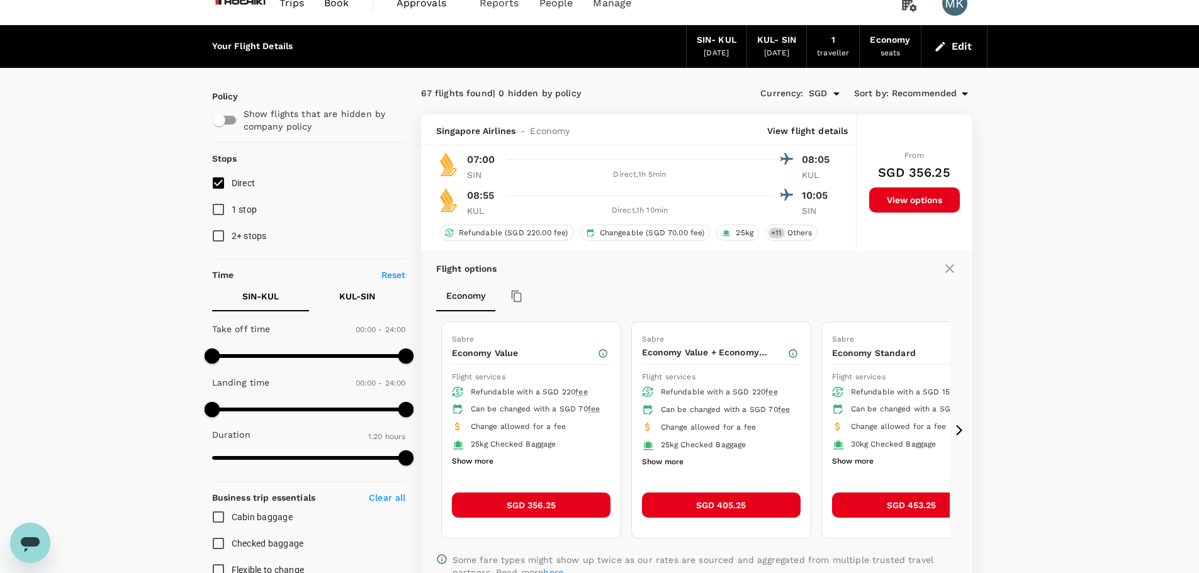
click at [424, 430] on icon at bounding box center [426, 430] width 13 height 13
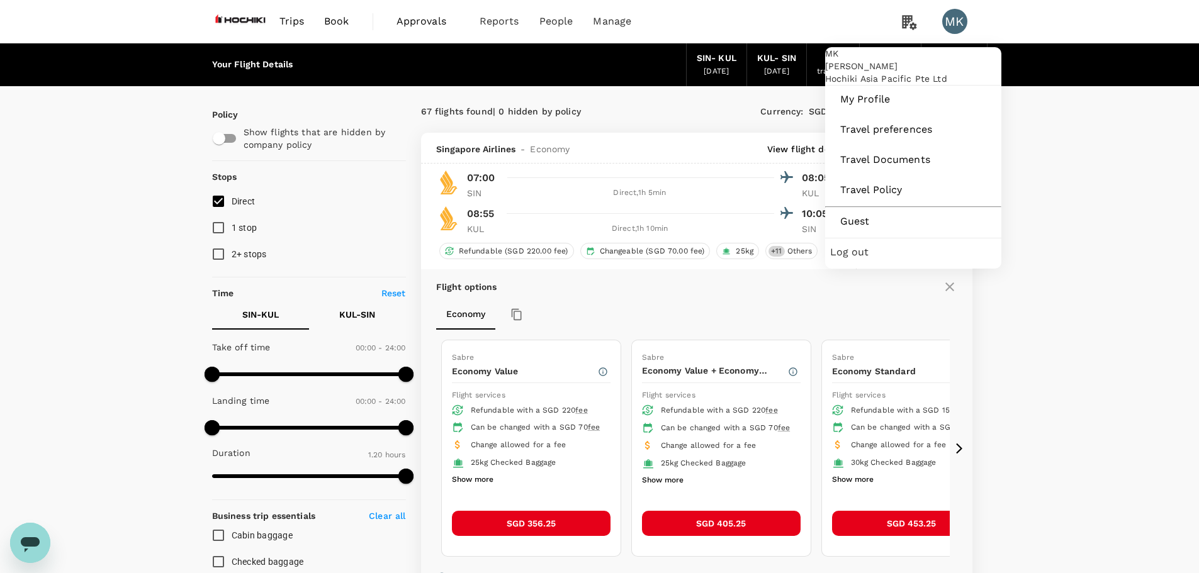
click at [959, 23] on div "MK" at bounding box center [954, 21] width 25 height 25
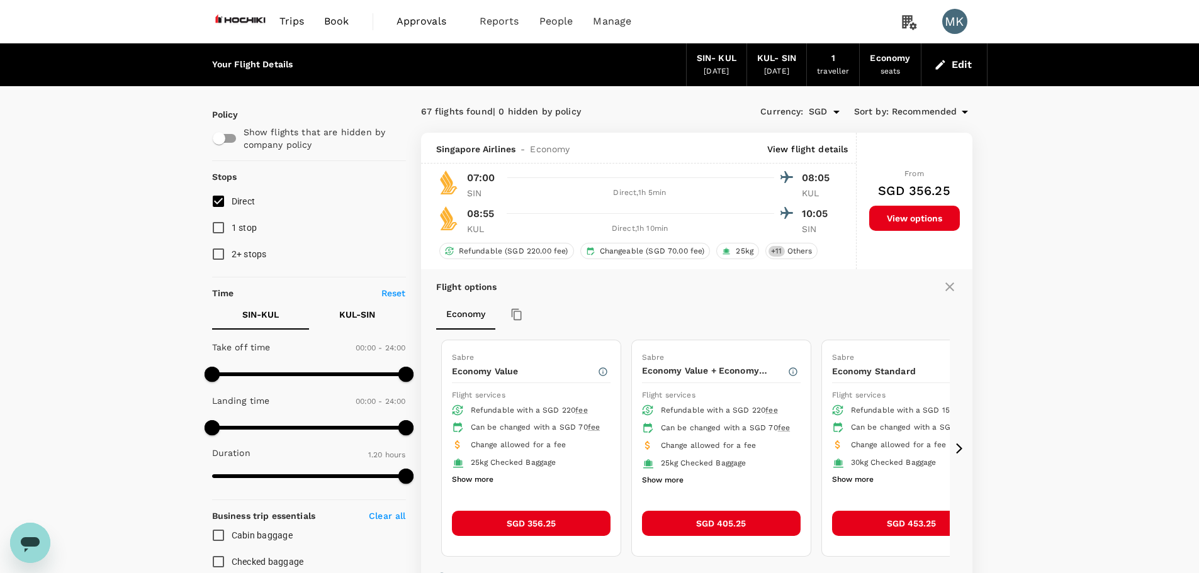
click at [959, 23] on div "MK" at bounding box center [954, 21] width 25 height 25
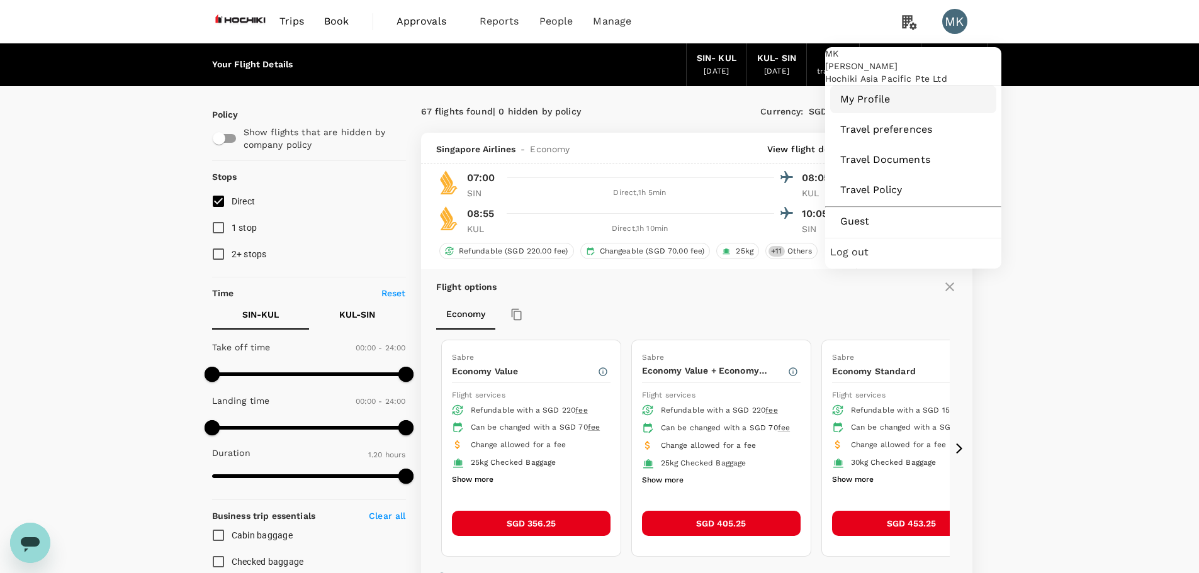
click at [874, 107] on span "My Profile" at bounding box center [913, 99] width 146 height 15
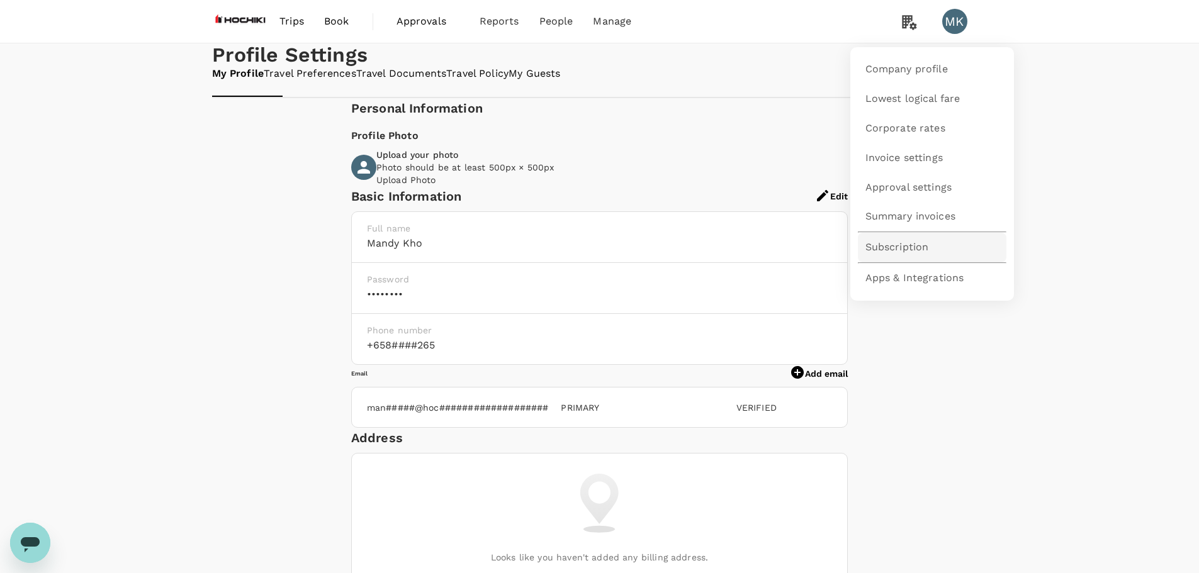
click at [906, 245] on span "Subscription" at bounding box center [897, 247] width 64 height 14
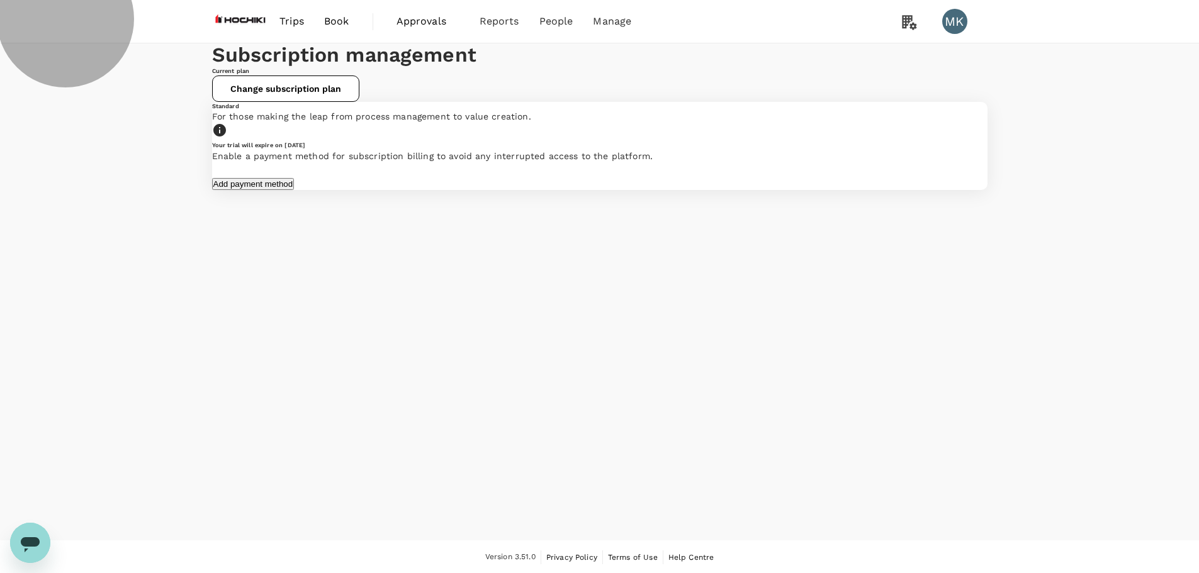
click at [295, 190] on button "Add payment method" at bounding box center [253, 184] width 82 height 12
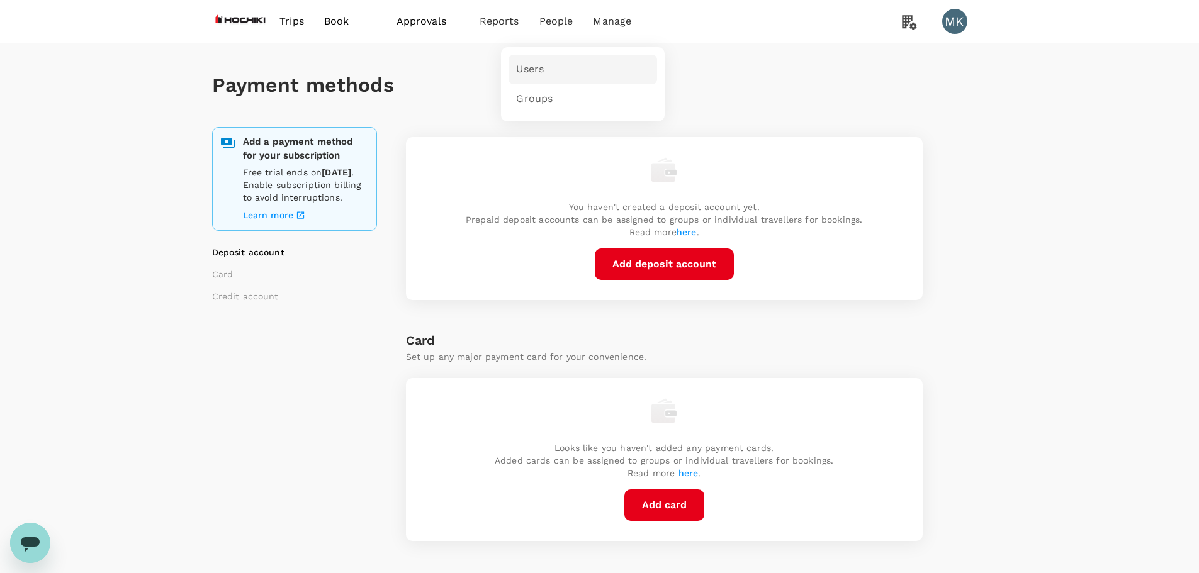
click at [531, 65] on span "Users" at bounding box center [530, 69] width 28 height 14
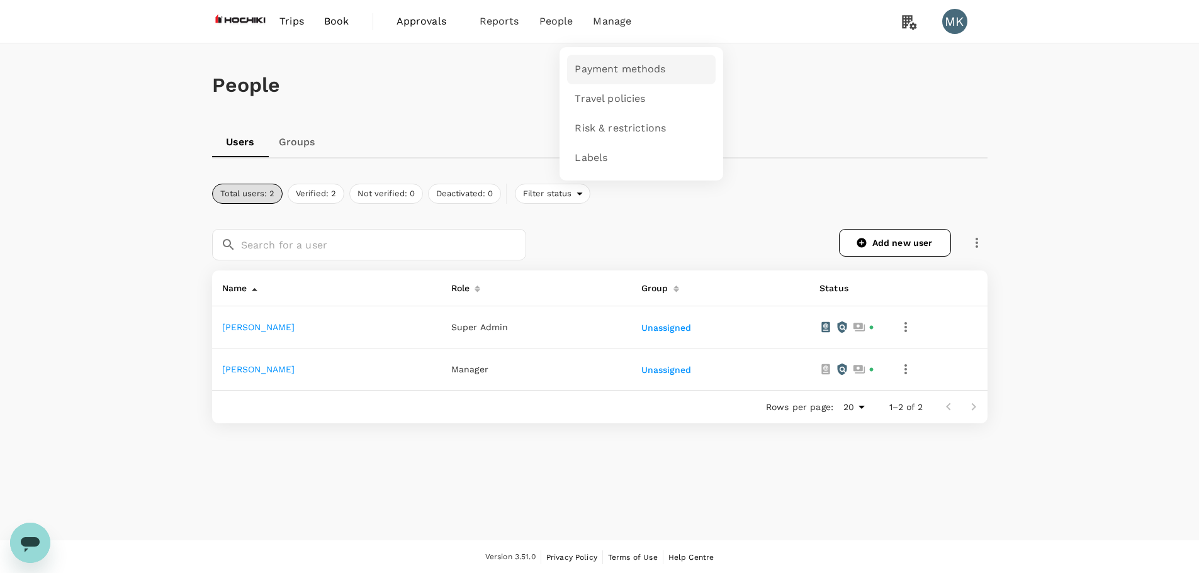
click at [609, 72] on span "Payment methods" at bounding box center [620, 69] width 91 height 14
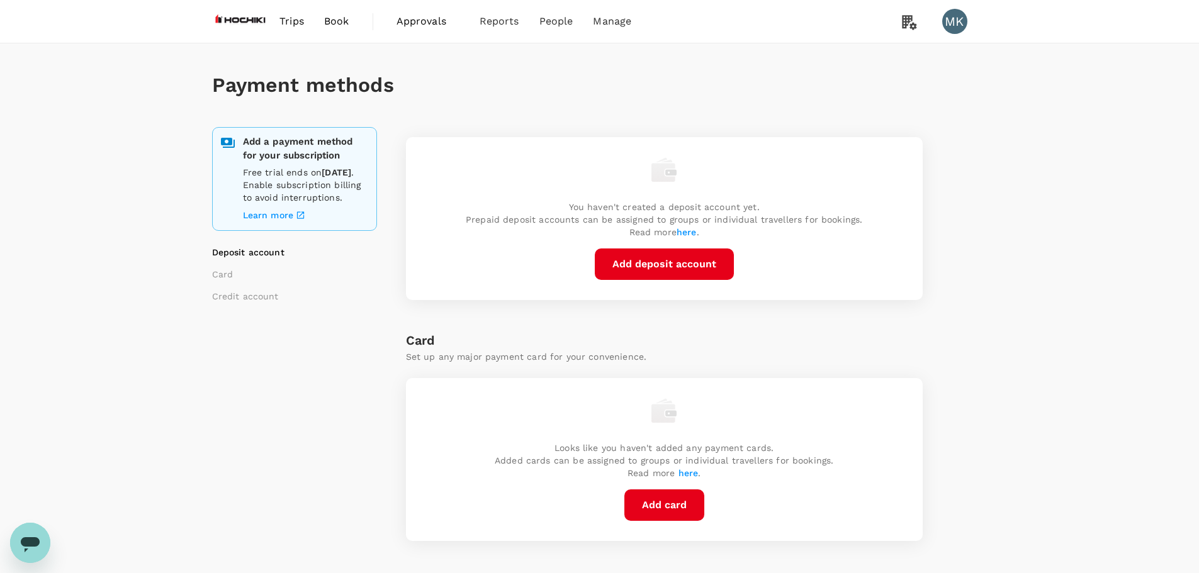
click at [684, 512] on button "Add card" at bounding box center [664, 505] width 80 height 31
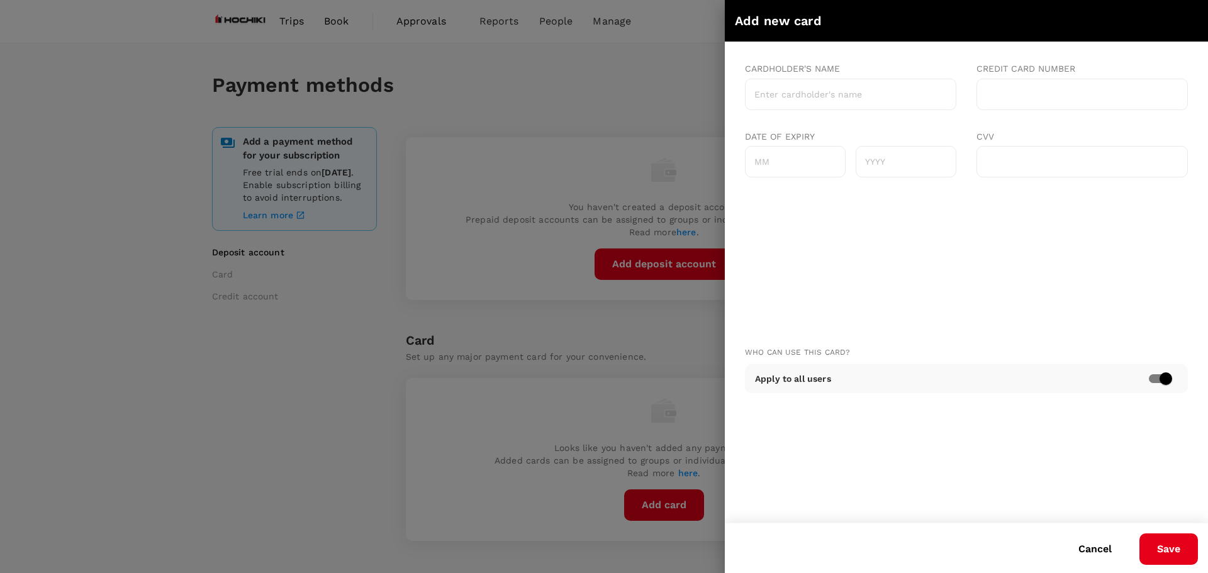
click at [839, 102] on input "Cardholder's name" at bounding box center [850, 94] width 211 height 31
type input "HOCHIKI ASIA PACIFIC PTE LTD"
type input "01"
type input "2027"
click at [963, 188] on html "Cardholder's name HOCHIKI ASIA PACIFIC PTE LTD Credit card number Date of expir…" at bounding box center [966, 119] width 443 height 135
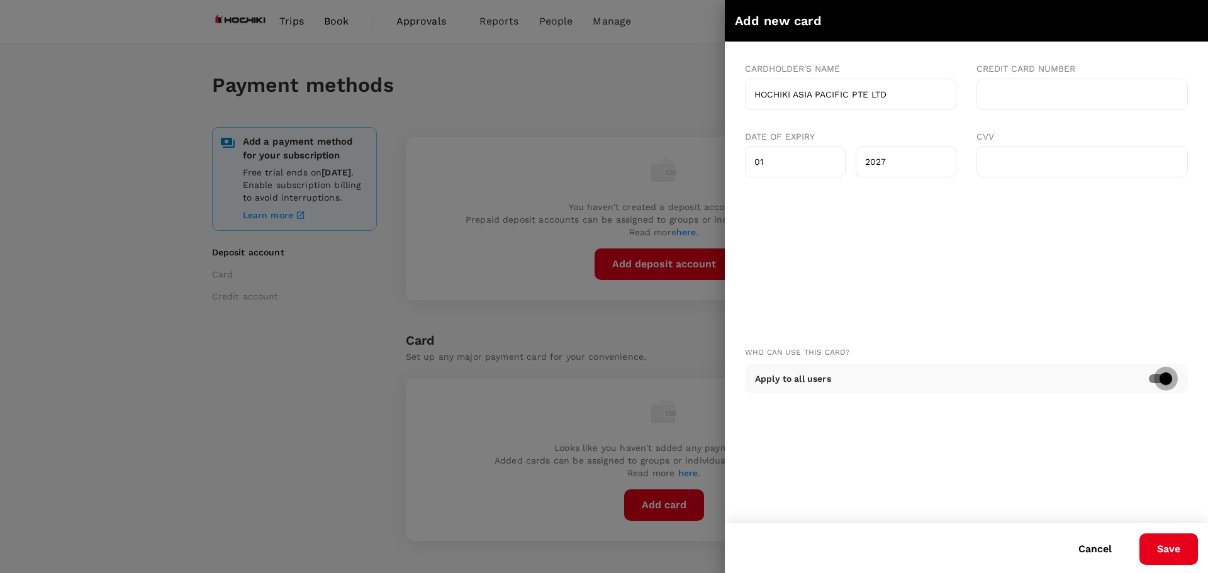
click at [1165, 380] on input "checkbox" at bounding box center [1166, 379] width 72 height 24
checkbox input "false"
click at [894, 434] on div "Add more" at bounding box center [966, 431] width 443 height 29
click at [804, 436] on p "Add more" at bounding box center [792, 431] width 42 height 13
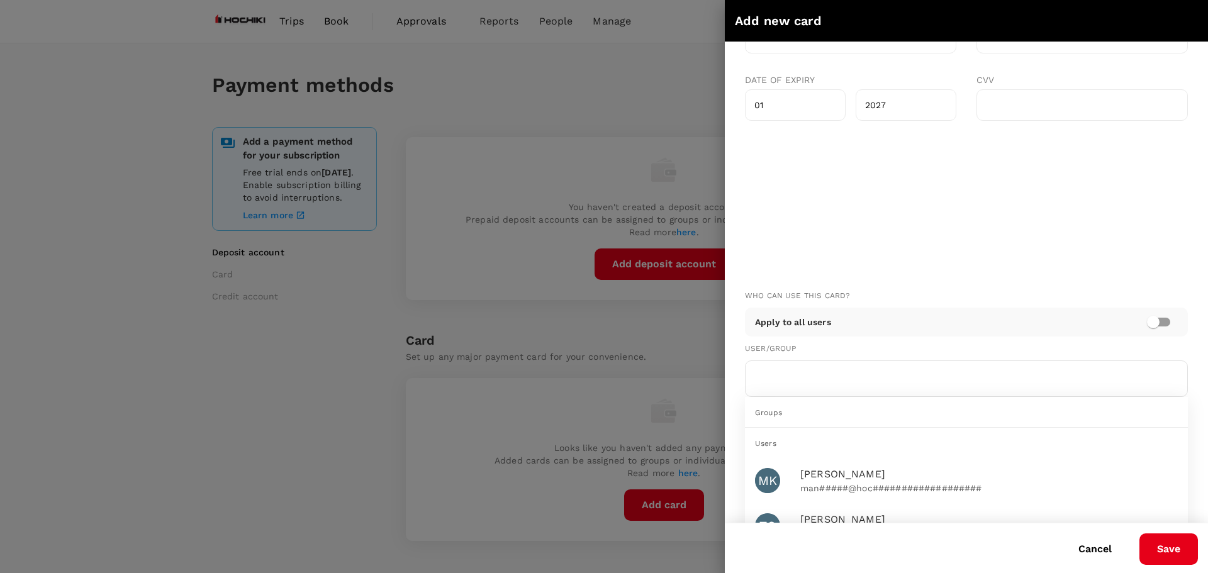
scroll to position [102, 0]
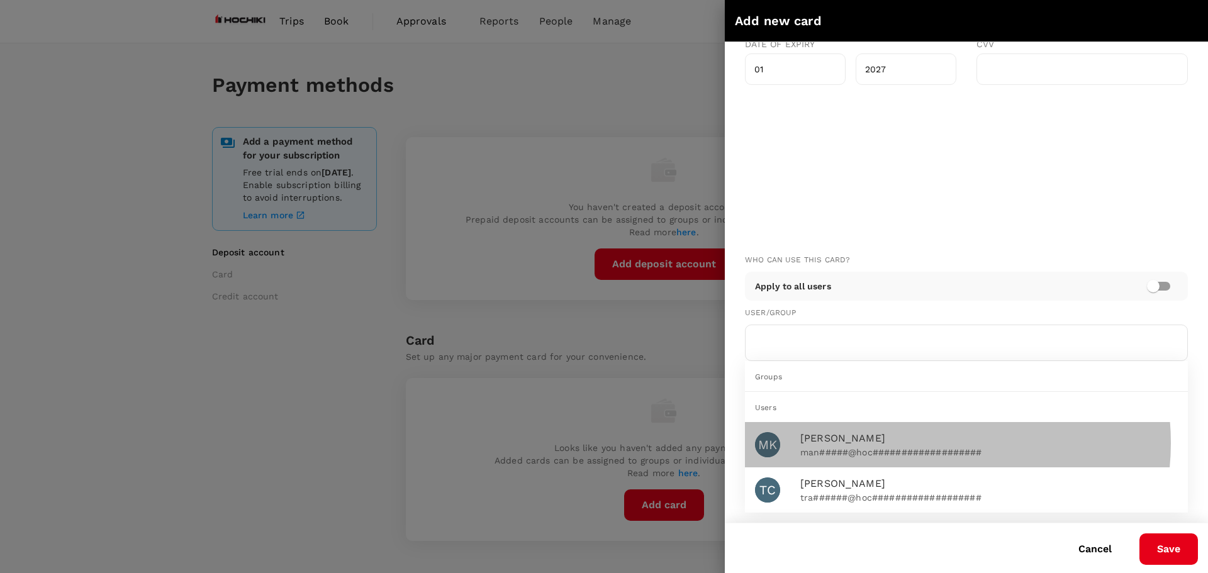
click at [920, 434] on span "[PERSON_NAME]" at bounding box center [919, 438] width 237 height 15
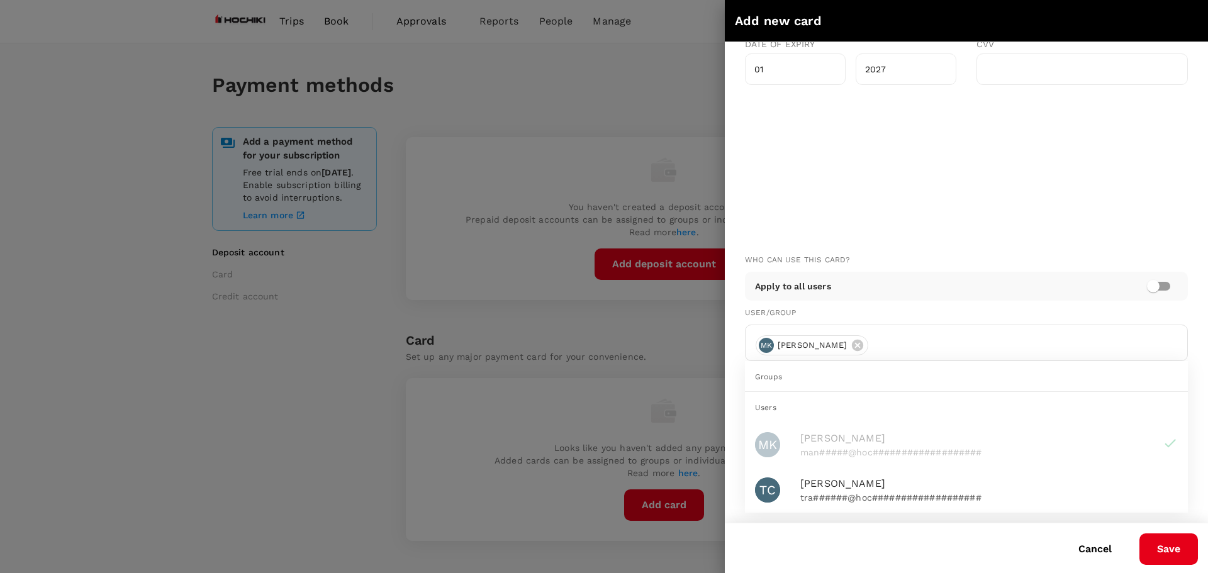
click at [908, 476] on span "Tracy Chen" at bounding box center [919, 483] width 237 height 15
click at [1154, 550] on button "Save" at bounding box center [1169, 549] width 59 height 31
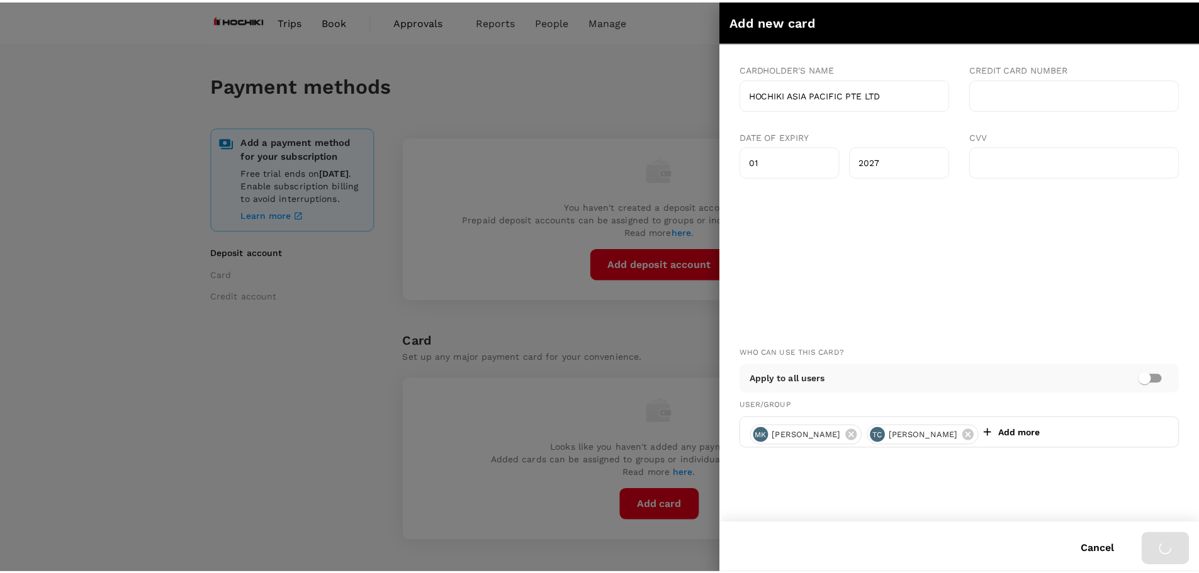
scroll to position [0, 0]
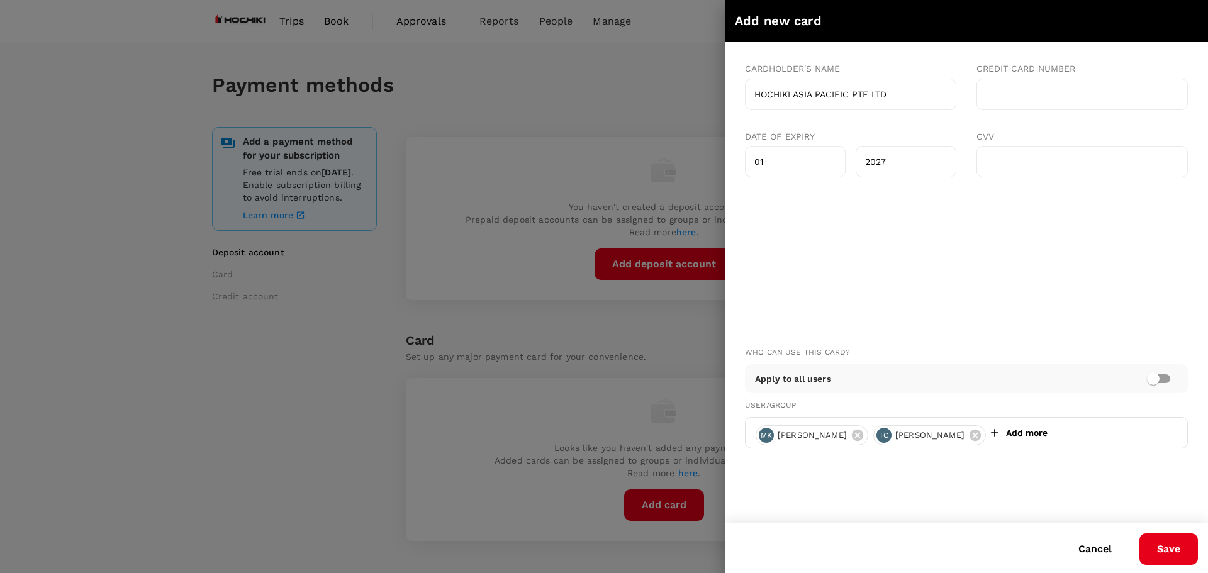
click at [1182, 559] on button "Save" at bounding box center [1169, 549] width 59 height 31
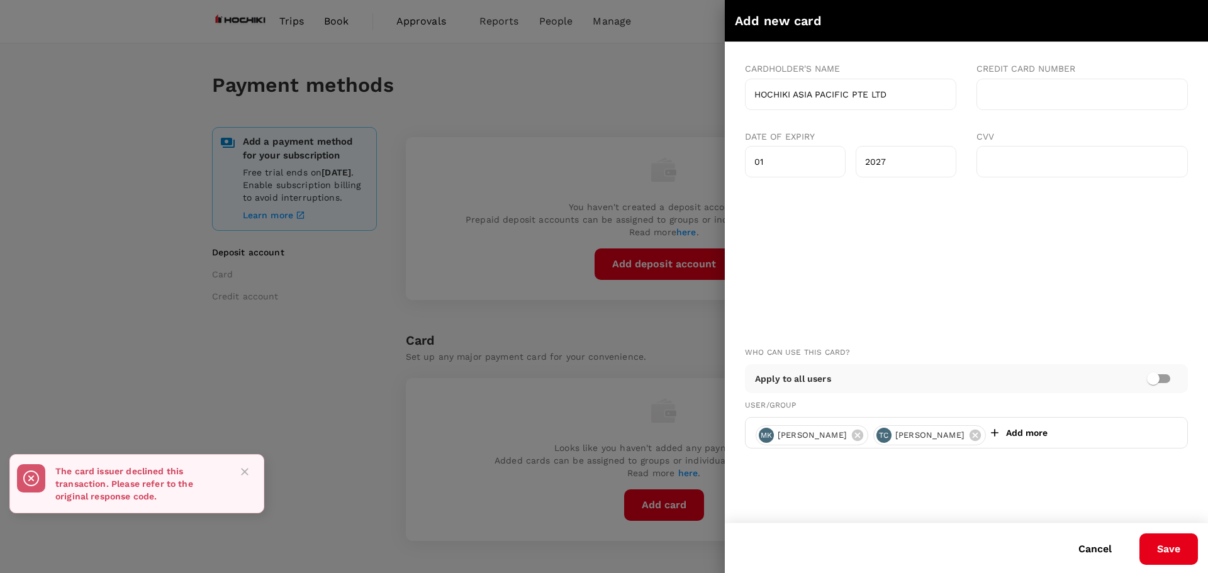
click at [252, 315] on div at bounding box center [604, 286] width 1208 height 573
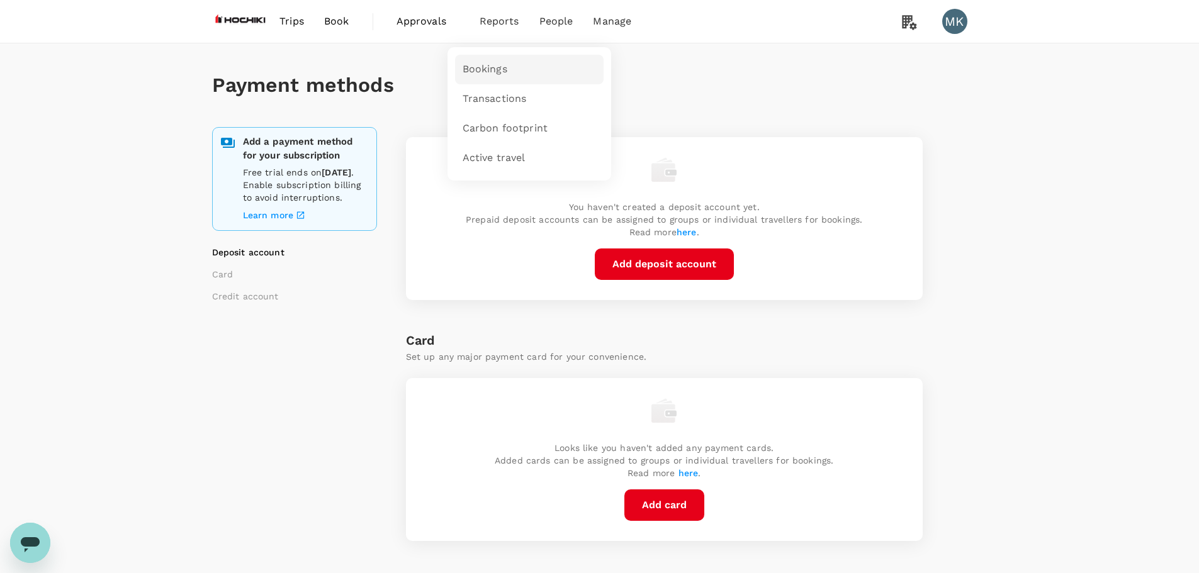
click at [507, 75] on link "Bookings" at bounding box center [529, 70] width 149 height 30
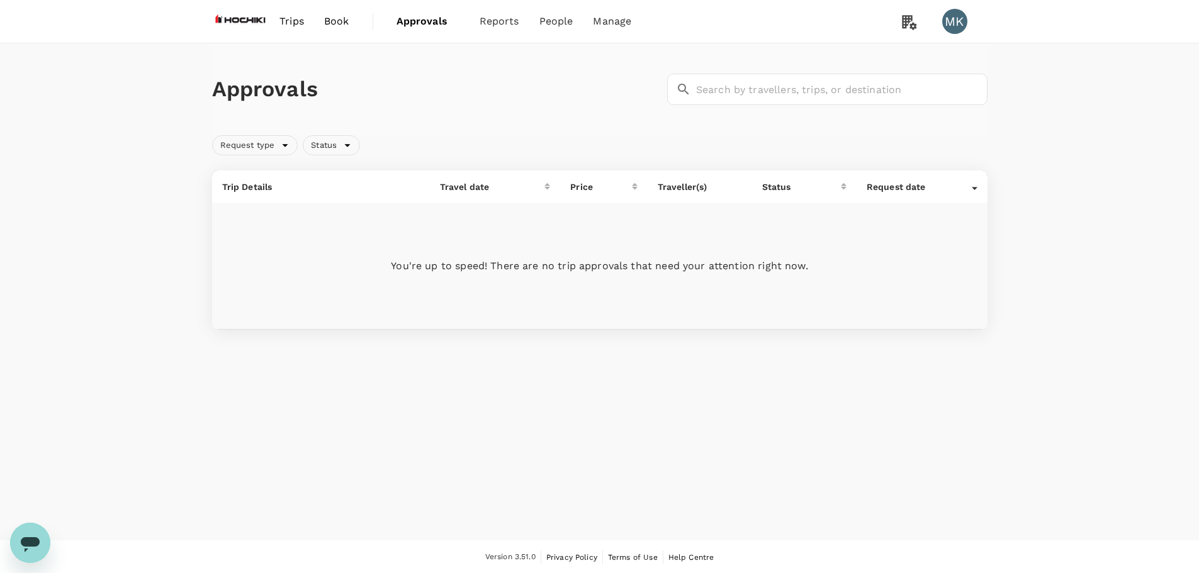
click at [341, 23] on span "Book" at bounding box center [336, 21] width 25 height 15
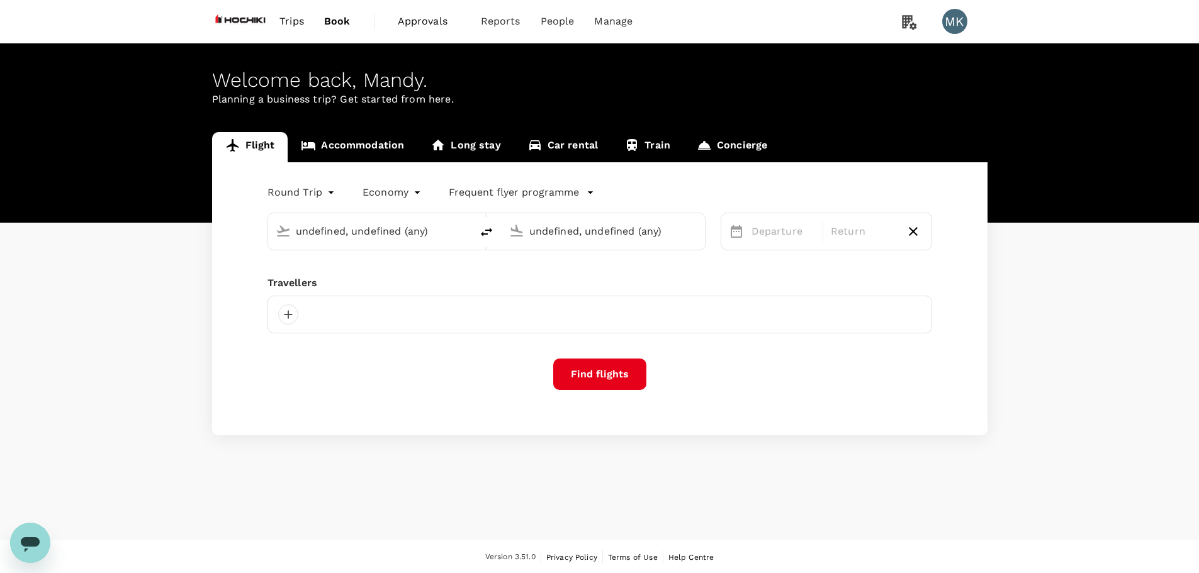
type input "Singapore Changi (SIN)"
type input "Kuala Lumpur Intl (KUL)"
type input "Singapore Changi (SIN)"
type input "Kuala Lumpur Intl (KUL)"
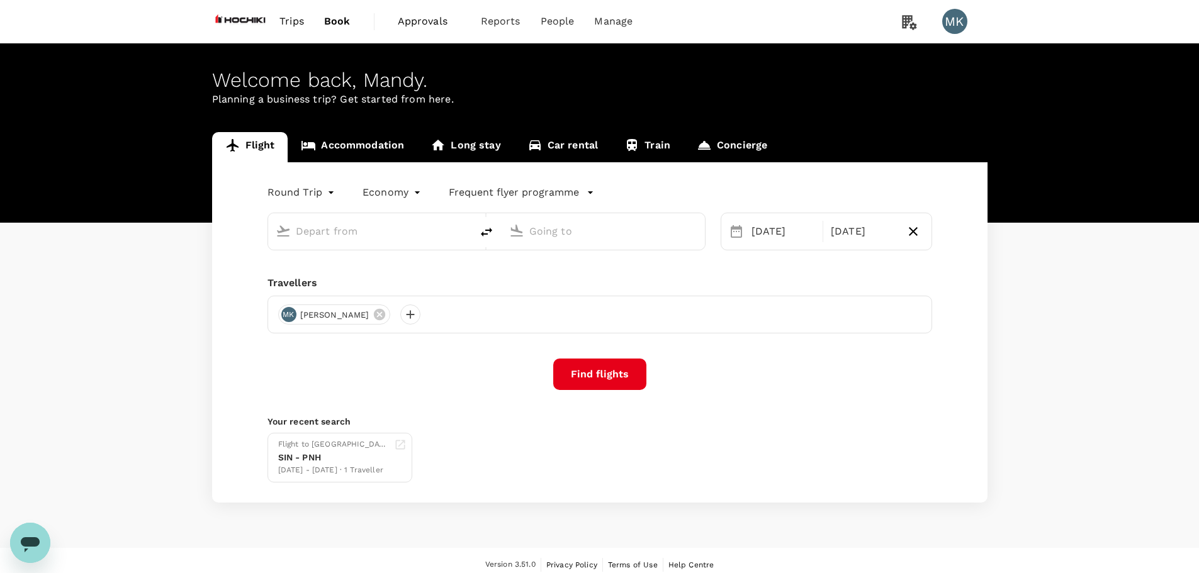
type input "Singapore Changi (SIN)"
type input "Kuala Lumpur Intl (KUL)"
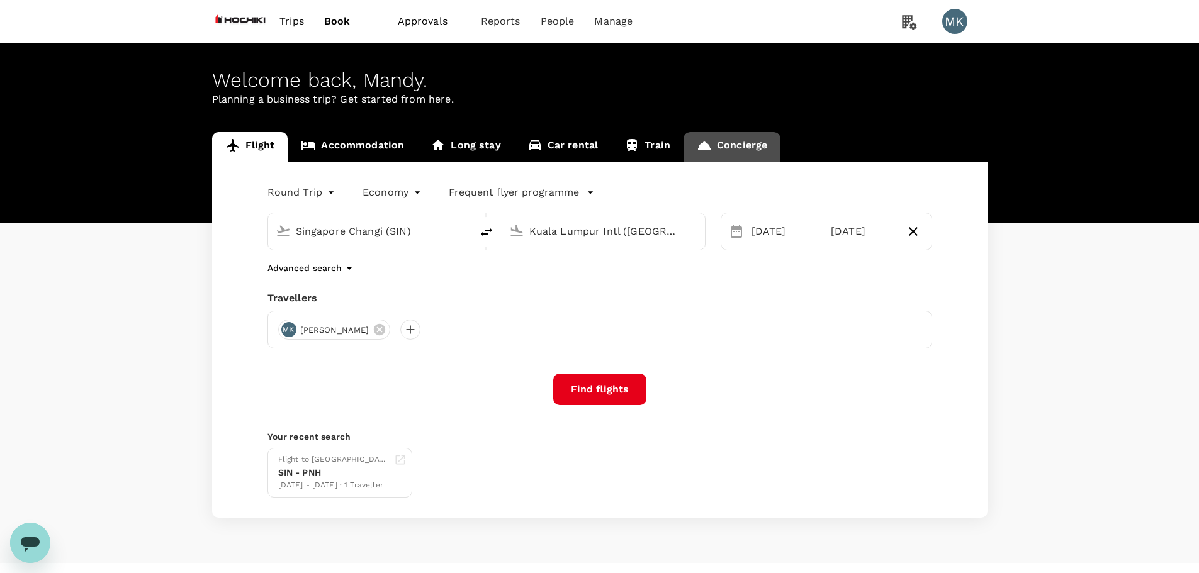
click at [741, 147] on link "Concierge" at bounding box center [731, 147] width 97 height 30
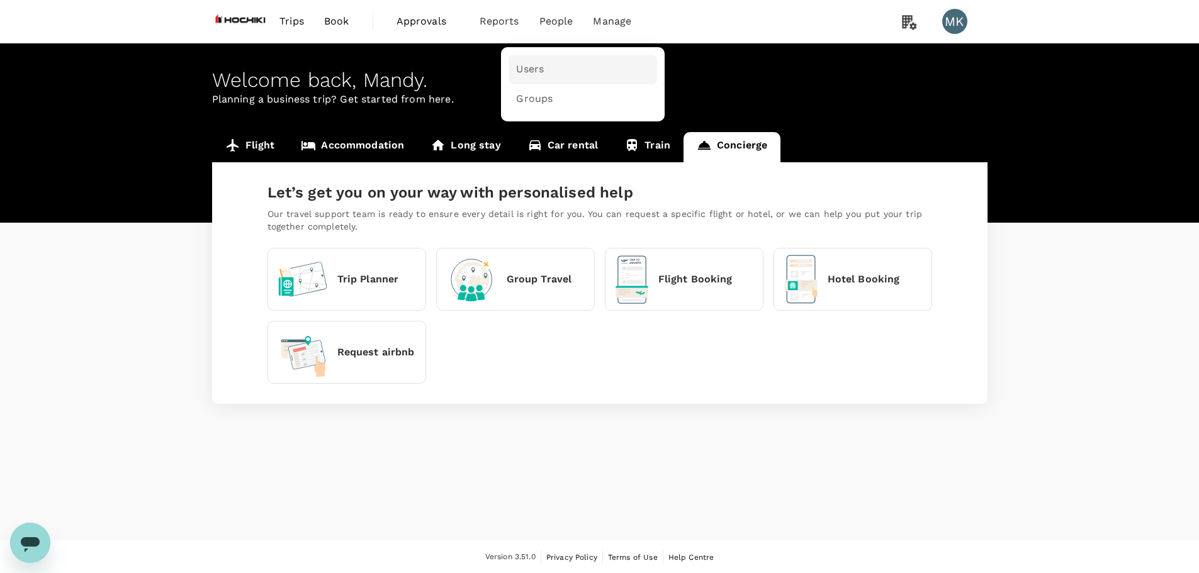
click at [568, 65] on link "Users" at bounding box center [583, 70] width 149 height 30
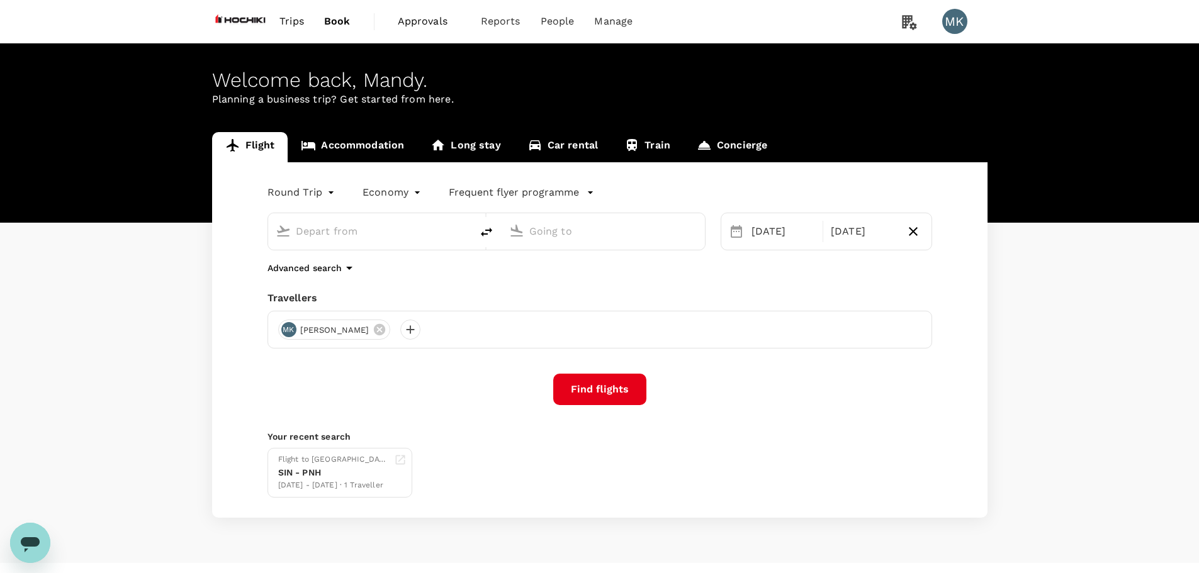
type input "Singapore Changi (SIN)"
type input "Kuala Lumpur Intl ([GEOGRAPHIC_DATA])"
